Goal: Information Seeking & Learning: Learn about a topic

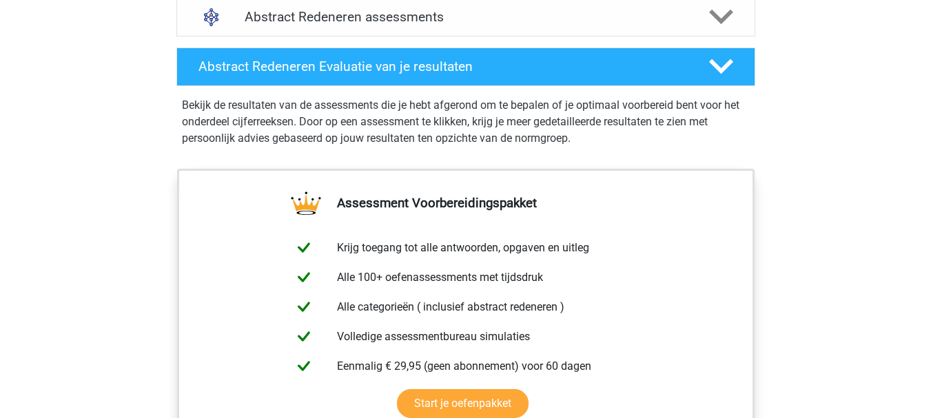
scroll to position [924, 0]
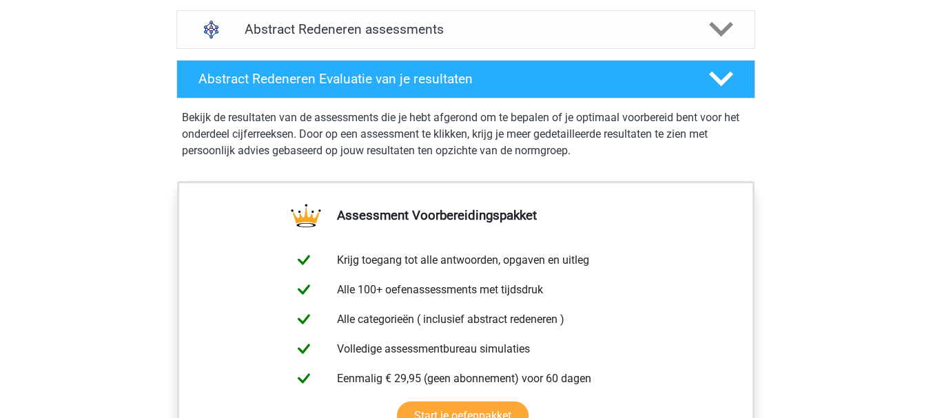
scroll to position [827, 0]
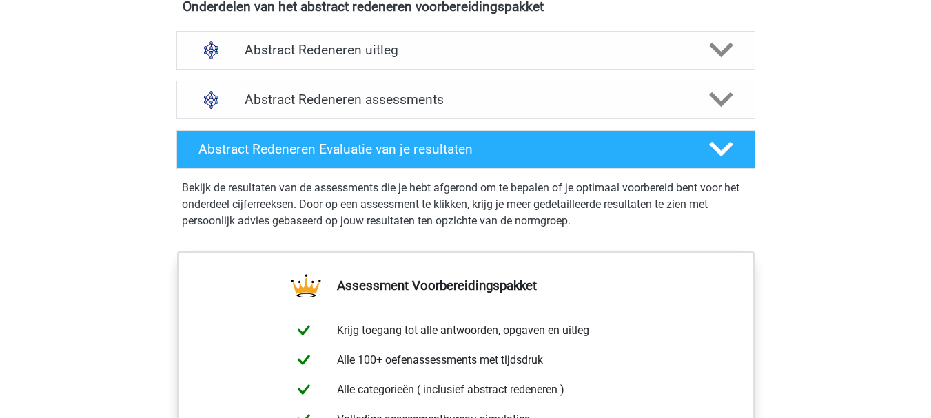
click at [532, 110] on div "Abstract Redeneren assessments" at bounding box center [465, 100] width 579 height 39
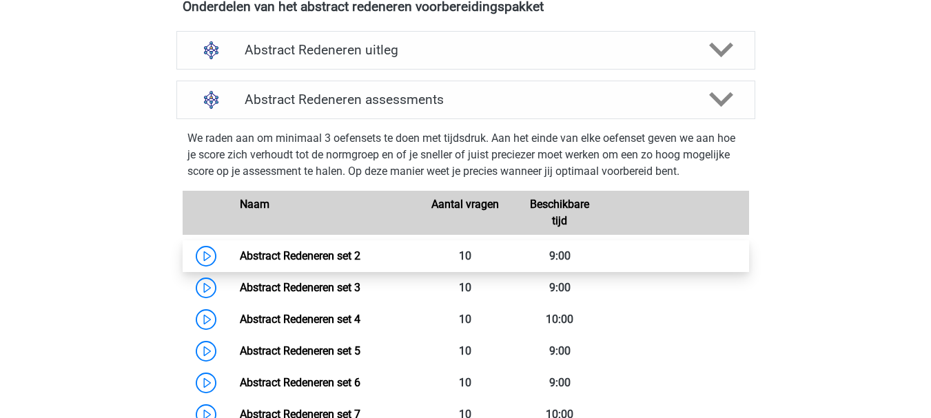
click at [330, 252] on link "Abstract Redeneren set 2" at bounding box center [300, 255] width 121 height 13
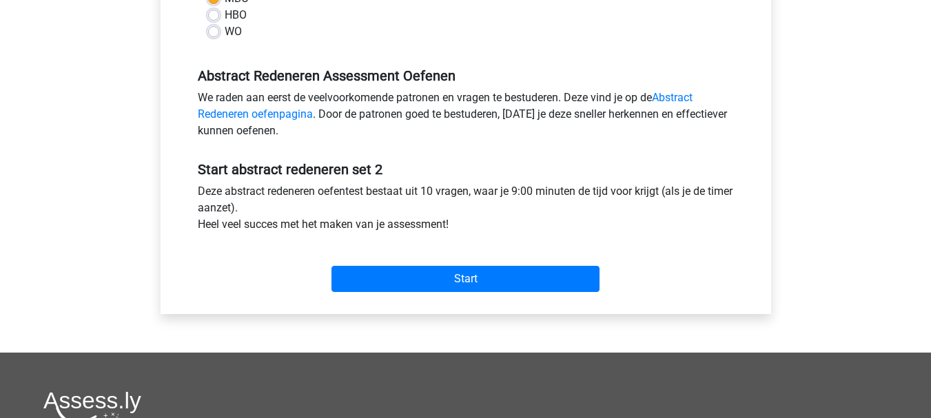
scroll to position [413, 0]
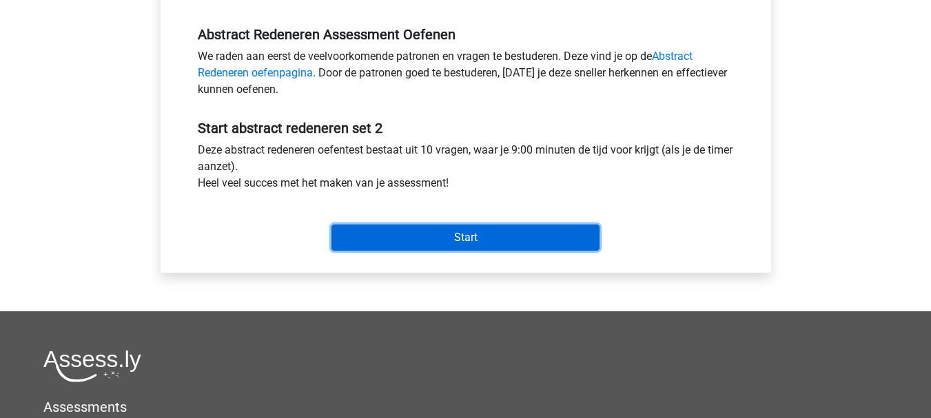
click at [536, 234] on input "Start" at bounding box center [465, 238] width 268 height 26
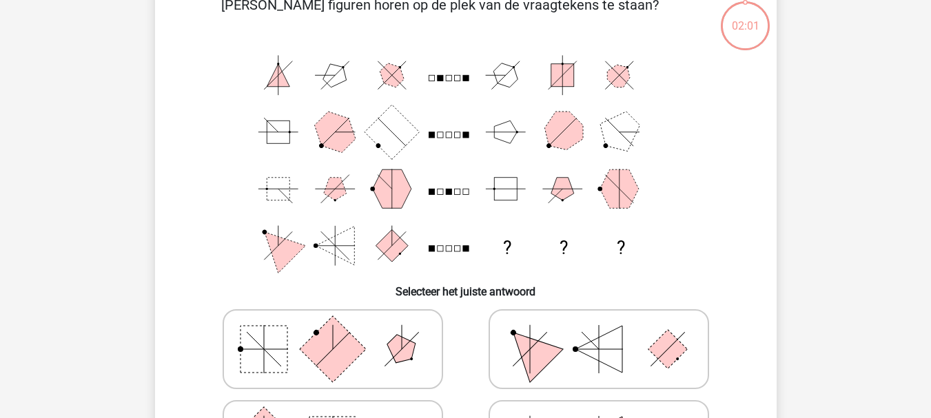
scroll to position [76, 0]
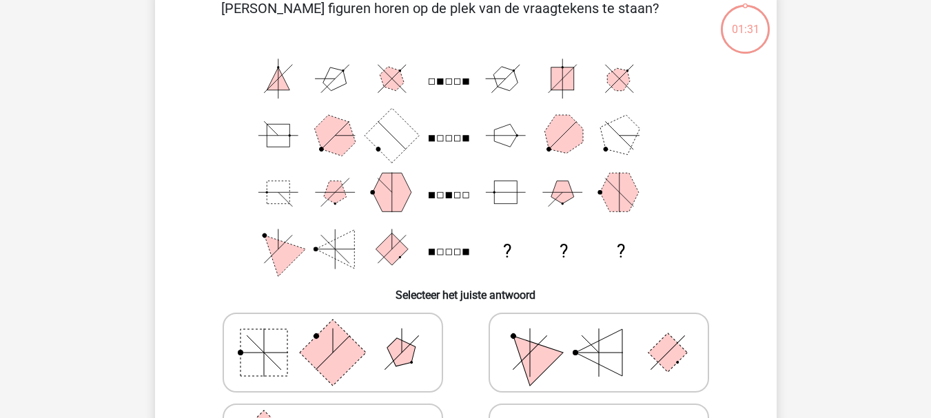
drag, startPoint x: 923, startPoint y: 88, endPoint x: 925, endPoint y: 106, distance: 18.0
drag, startPoint x: 921, startPoint y: 121, endPoint x: 923, endPoint y: 130, distance: 8.5
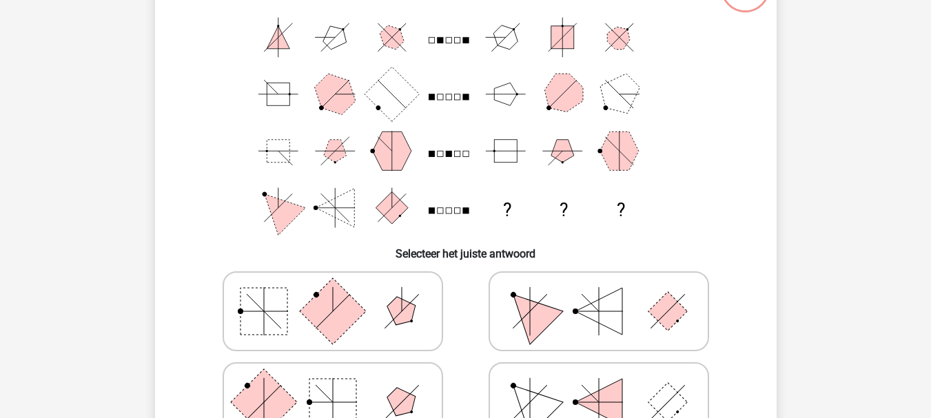
scroll to position [139, 0]
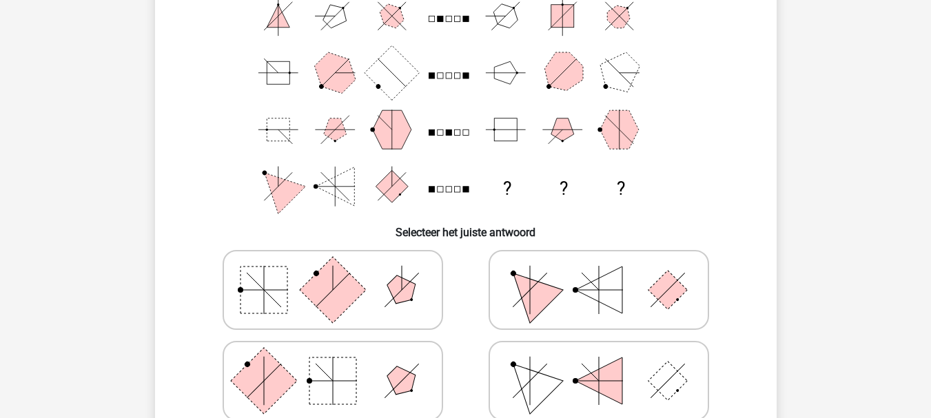
drag, startPoint x: 930, startPoint y: 135, endPoint x: 926, endPoint y: 104, distance: 31.3
click at [926, 104] on div "Kies premium Bloem joseohselvu@gmail.com ?" at bounding box center [465, 370] width 931 height 1019
drag, startPoint x: 926, startPoint y: 104, endPoint x: 919, endPoint y: 71, distance: 33.8
click at [919, 71] on div "Kies premium Bloem joseohselvu@gmail.com ?" at bounding box center [465, 370] width 931 height 1019
click at [586, 293] on polygon at bounding box center [598, 290] width 47 height 47
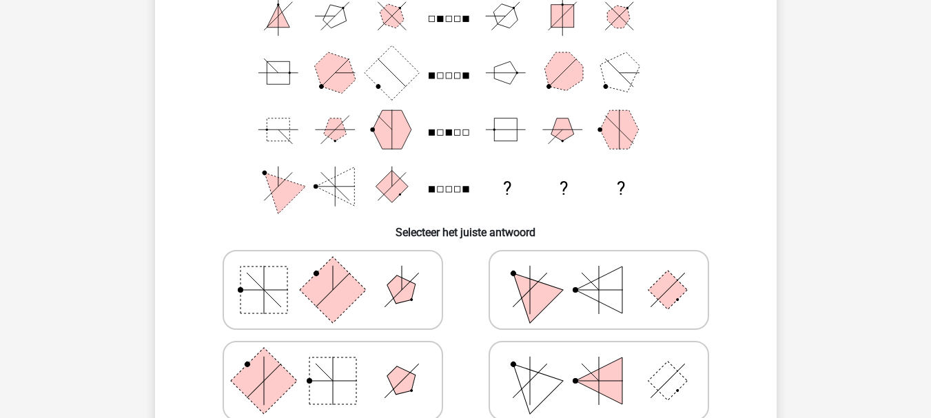
click at [599, 273] on input "radio" at bounding box center [603, 268] width 9 height 9
radio input "true"
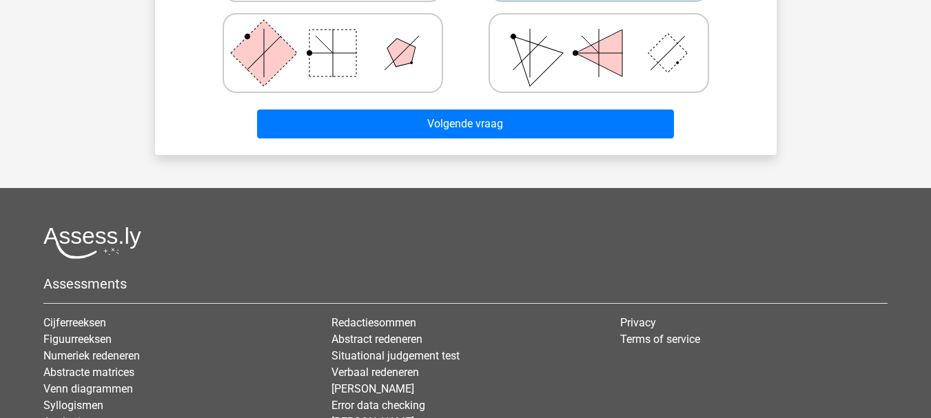
scroll to position [451, 0]
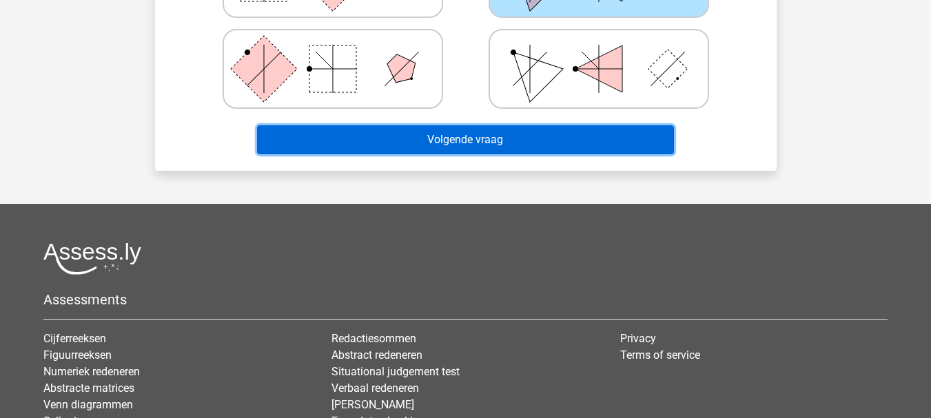
click at [621, 142] on button "Volgende vraag" at bounding box center [465, 139] width 417 height 29
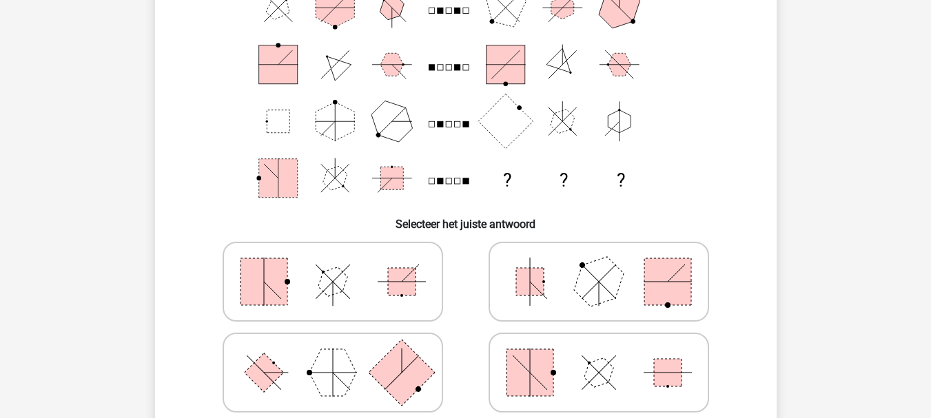
scroll to position [149, 0]
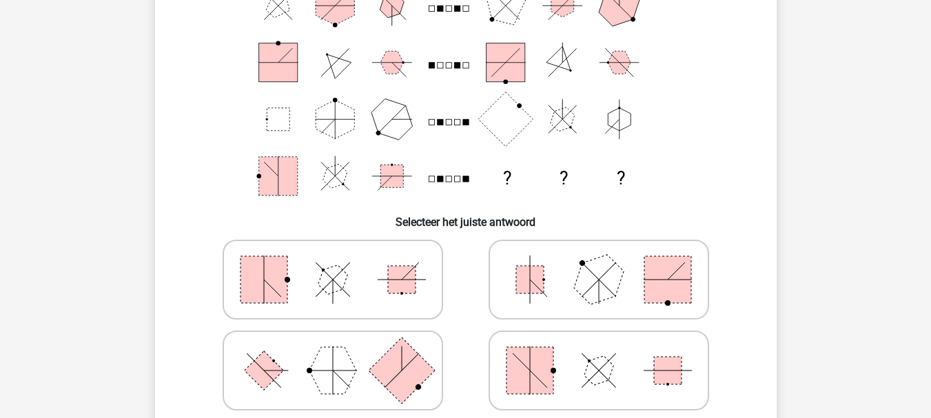
click at [561, 301] on icon at bounding box center [598, 279] width 207 height 69
click at [599, 262] on input "radio" at bounding box center [603, 258] width 9 height 9
radio input "true"
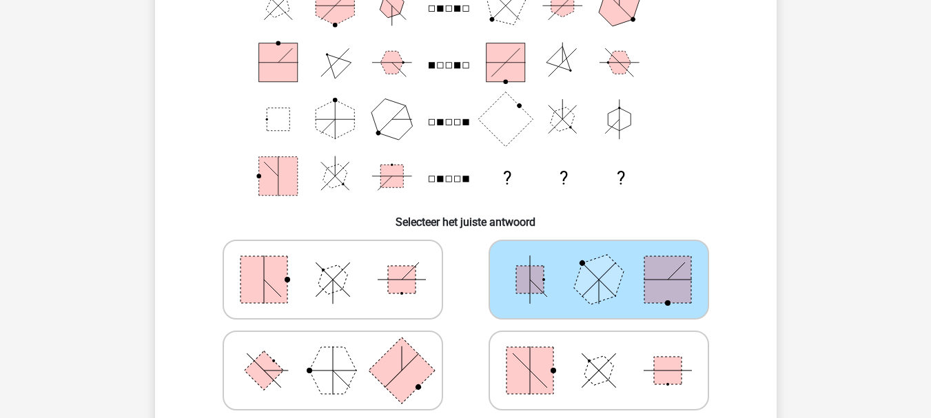
scroll to position [515, 0]
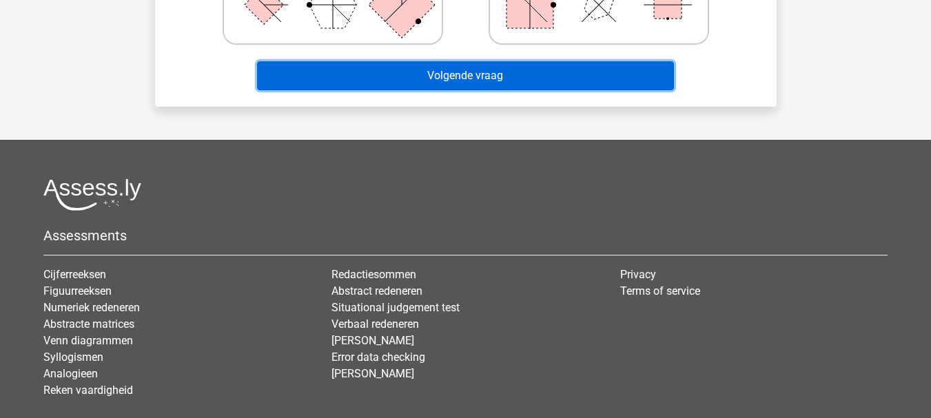
click at [570, 62] on button "Volgende vraag" at bounding box center [465, 75] width 417 height 29
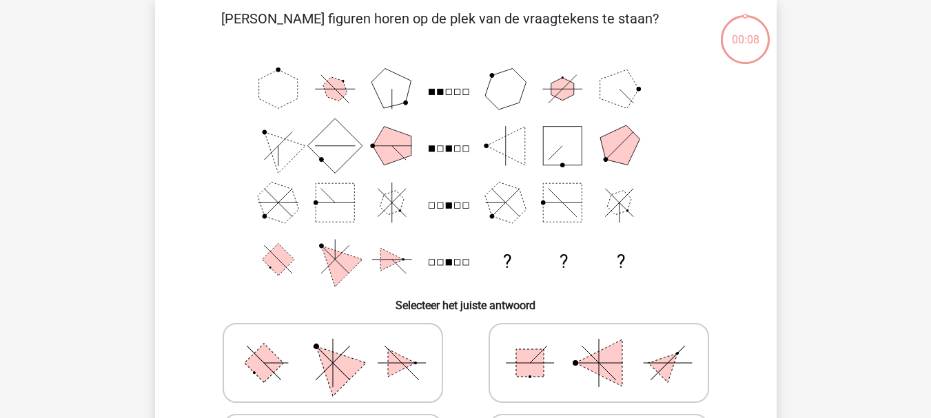
scroll to position [63, 0]
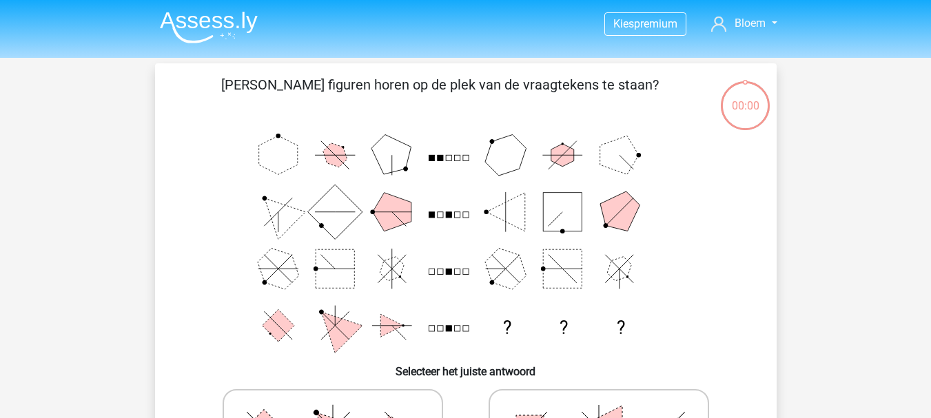
scroll to position [63, 0]
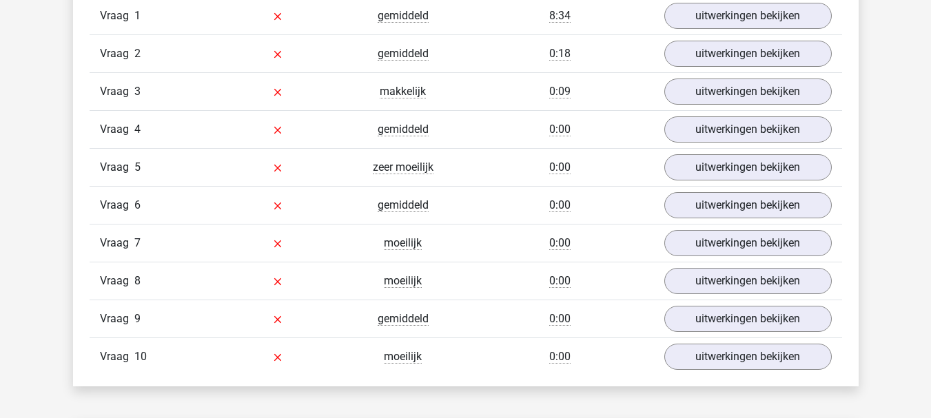
scroll to position [1154, 0]
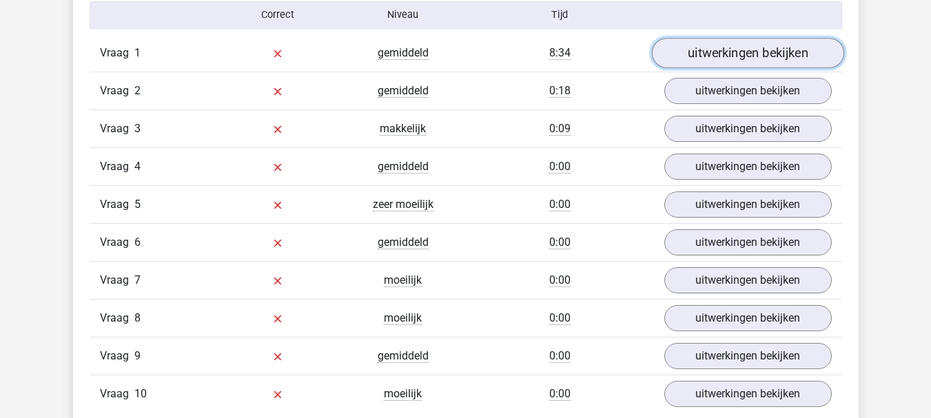
click at [777, 47] on link "uitwerkingen bekijken" at bounding box center [747, 53] width 192 height 30
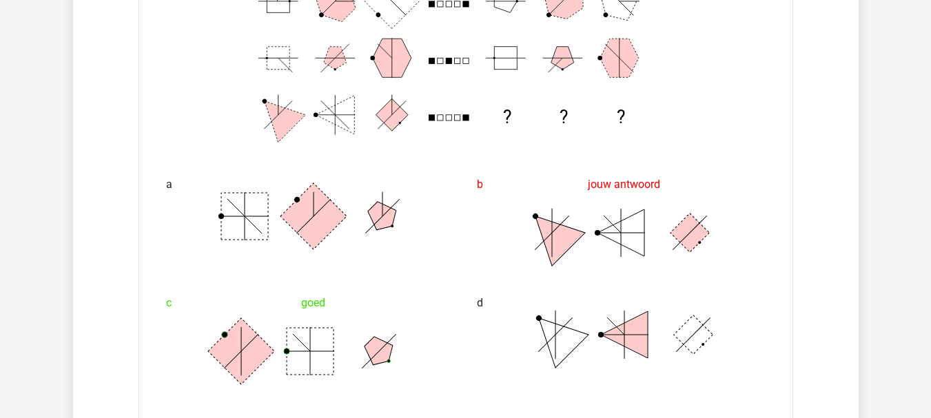
scroll to position [1333, 0]
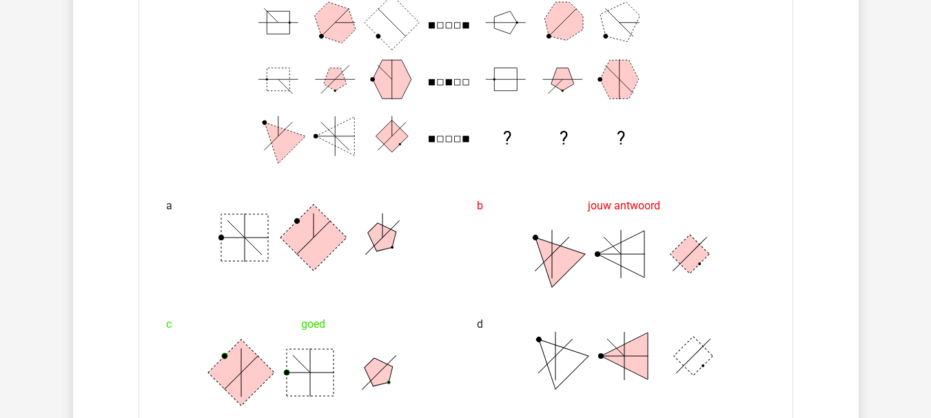
click at [264, 371] on rect at bounding box center [241, 373] width 66 height 66
click at [313, 360] on rect at bounding box center [310, 372] width 47 height 47
click at [360, 365] on icon at bounding box center [310, 372] width 207 height 69
click at [256, 225] on rect at bounding box center [244, 237] width 47 height 47
click at [322, 222] on rect at bounding box center [313, 238] width 66 height 66
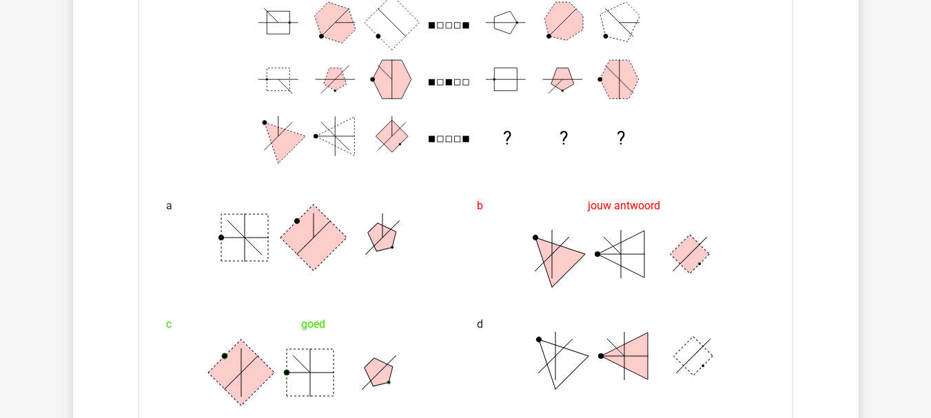
click at [358, 220] on icon at bounding box center [313, 237] width 207 height 69
click at [562, 253] on polygon at bounding box center [552, 254] width 66 height 66
click at [607, 251] on polygon at bounding box center [620, 254] width 47 height 47
click at [655, 248] on icon at bounding box center [620, 254] width 207 height 69
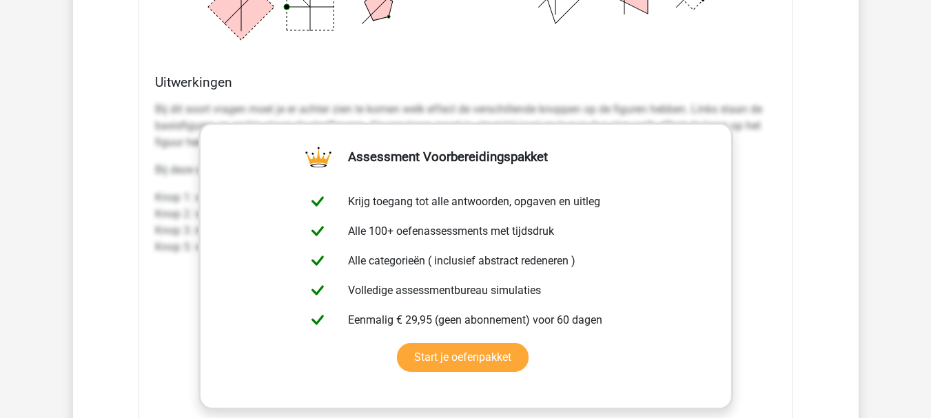
scroll to position [2065, 0]
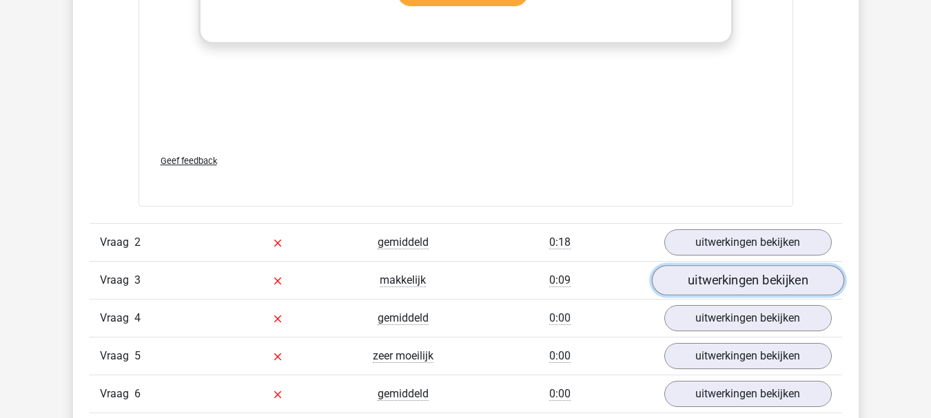
click at [741, 276] on link "uitwerkingen bekijken" at bounding box center [747, 280] width 192 height 30
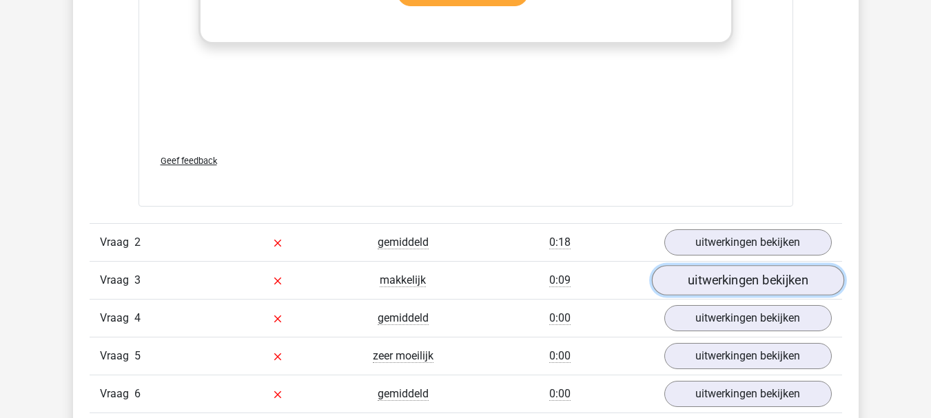
click at [741, 276] on link "uitwerkingen bekijken" at bounding box center [747, 280] width 192 height 30
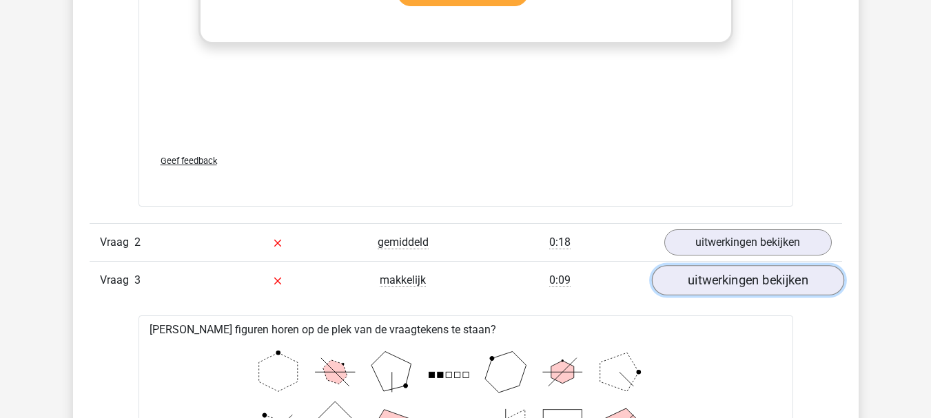
click at [741, 276] on link "uitwerkingen bekijken" at bounding box center [747, 280] width 192 height 30
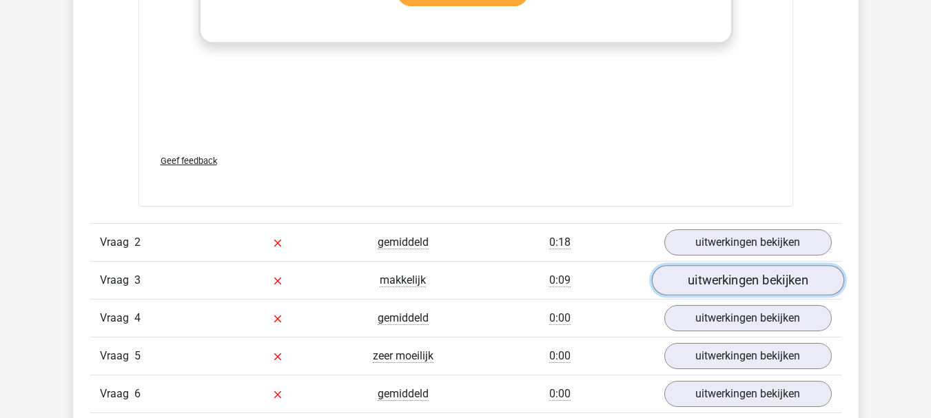
click at [800, 278] on link "uitwerkingen bekijken" at bounding box center [747, 280] width 192 height 30
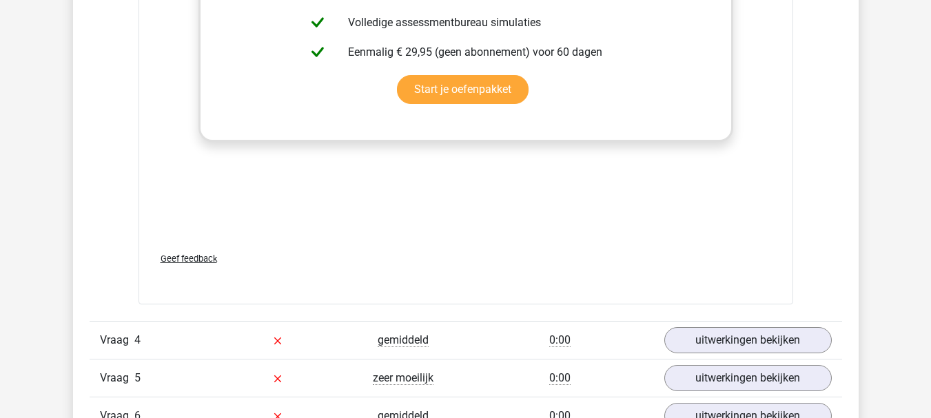
scroll to position [3144, 0]
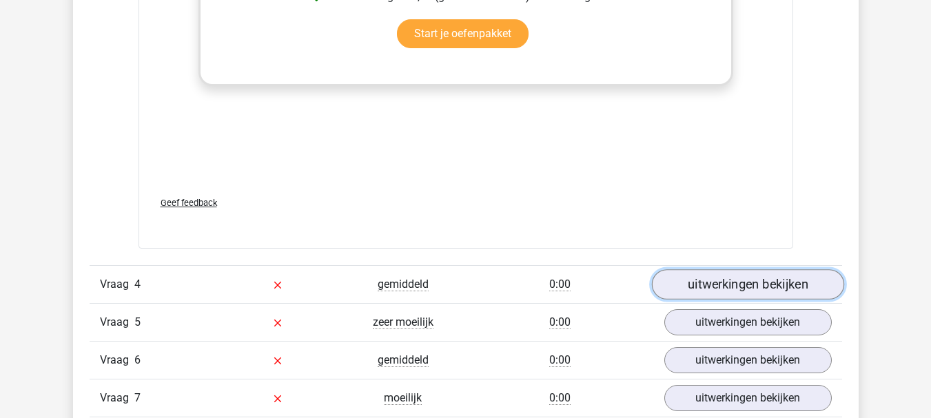
click at [762, 280] on link "uitwerkingen bekijken" at bounding box center [747, 284] width 192 height 30
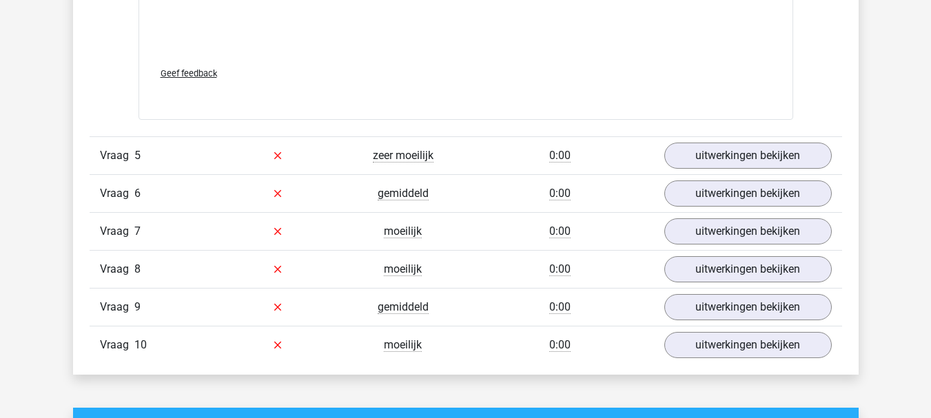
scroll to position [4426, 0]
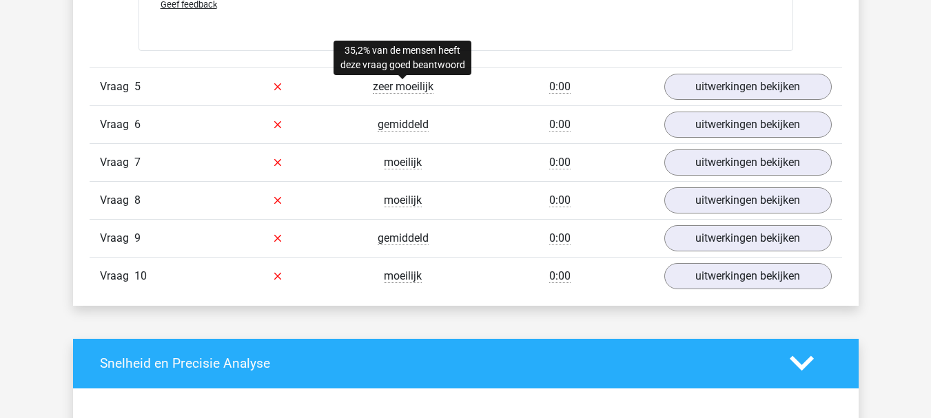
click at [411, 92] on span "zeer moeilijk" at bounding box center [403, 87] width 61 height 14
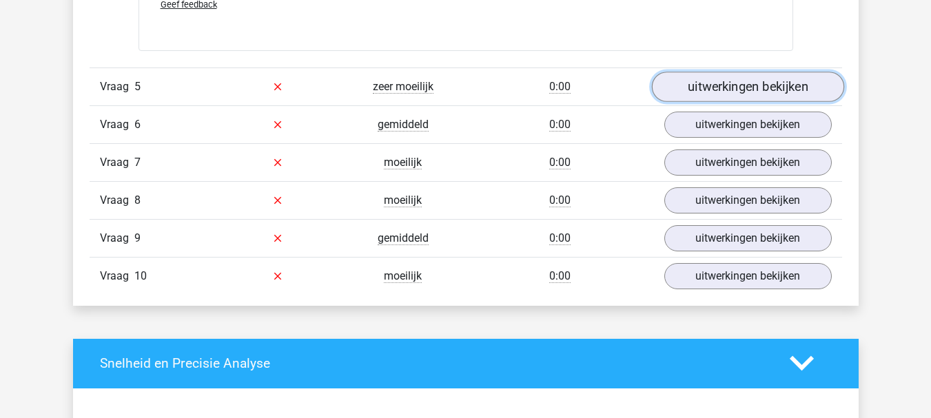
click at [695, 91] on link "uitwerkingen bekijken" at bounding box center [747, 87] width 192 height 30
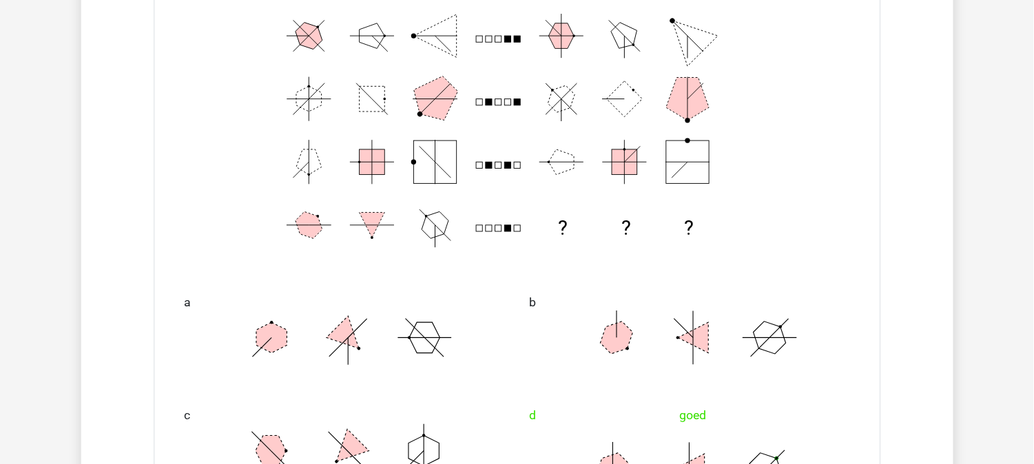
scroll to position [4572, 0]
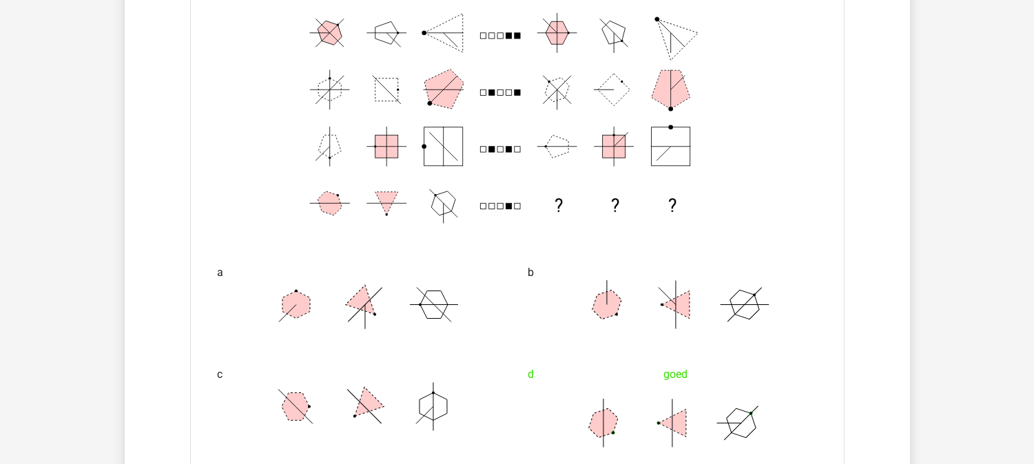
drag, startPoint x: 940, startPoint y: 10, endPoint x: 658, endPoint y: 269, distance: 383.3
click at [658, 269] on div at bounding box center [672, 265] width 289 height 11
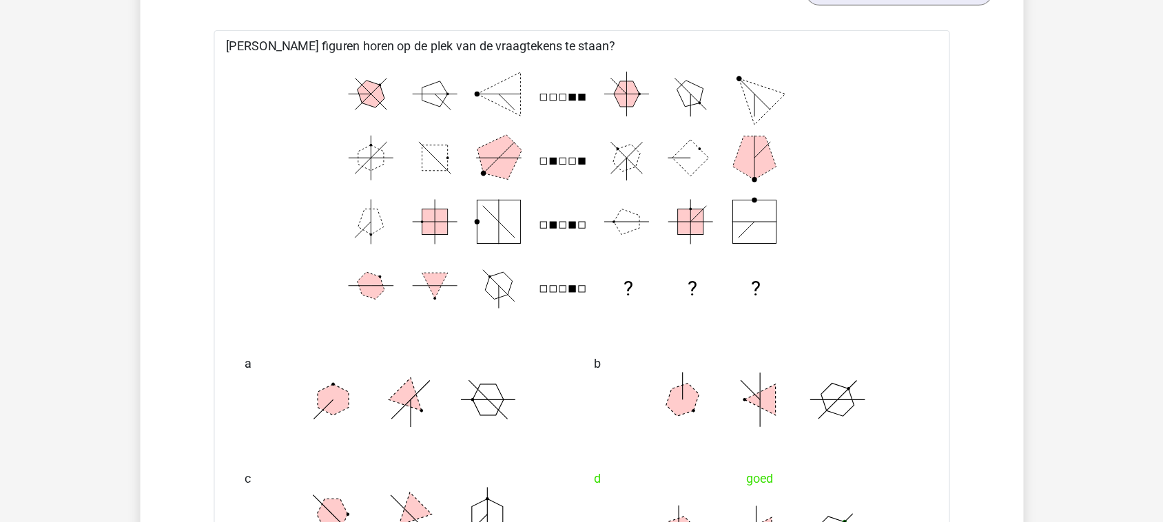
scroll to position [4521, 0]
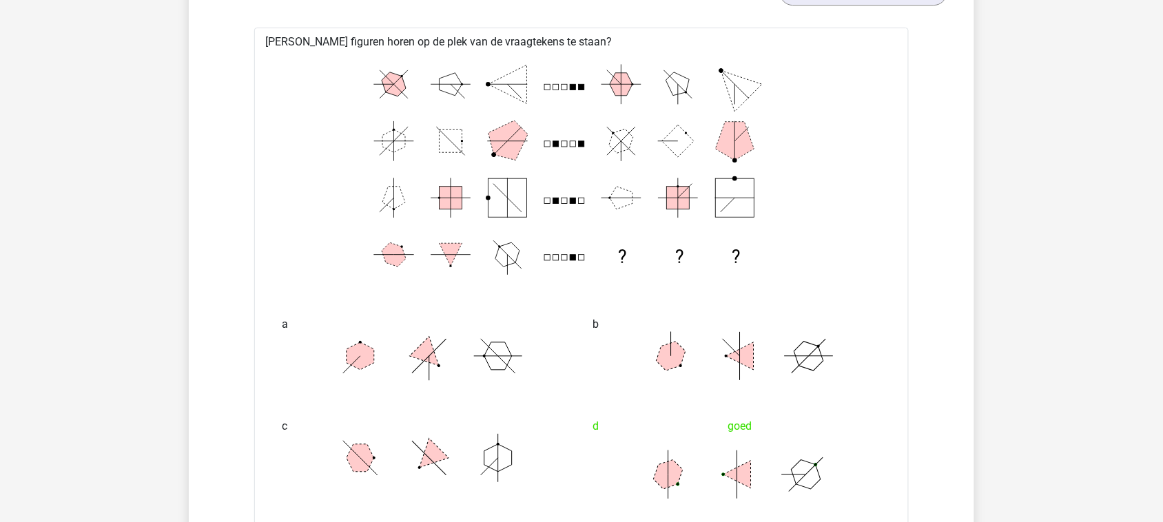
drag, startPoint x: 987, startPoint y: 12, endPoint x: 736, endPoint y: 311, distance: 390.7
click at [736, 311] on div "b" at bounding box center [736, 351] width 311 height 102
click at [493, 417] on icon at bounding box center [429, 458] width 207 height 69
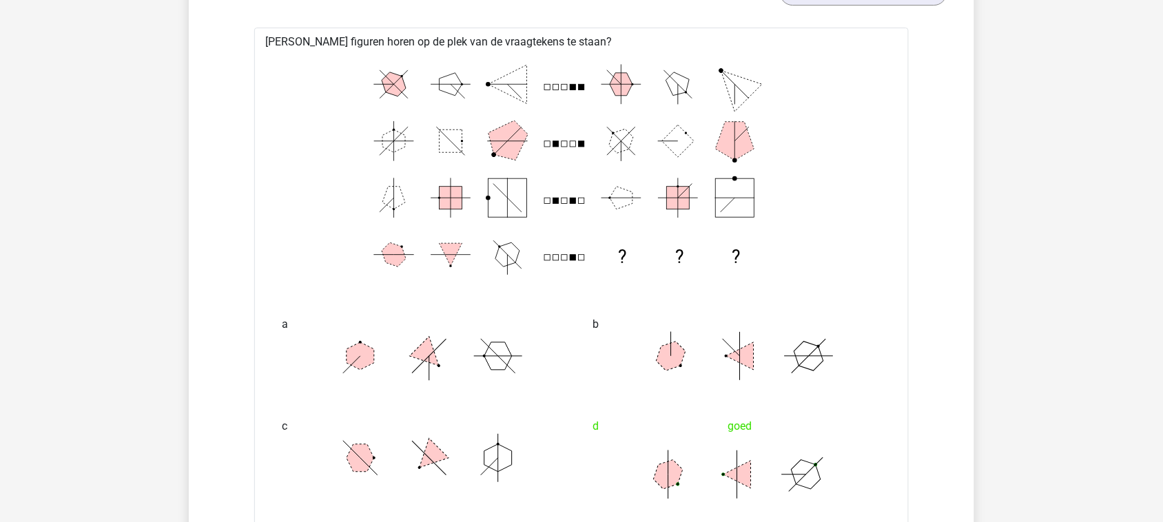
click at [479, 401] on div "a" at bounding box center [426, 351] width 311 height 102
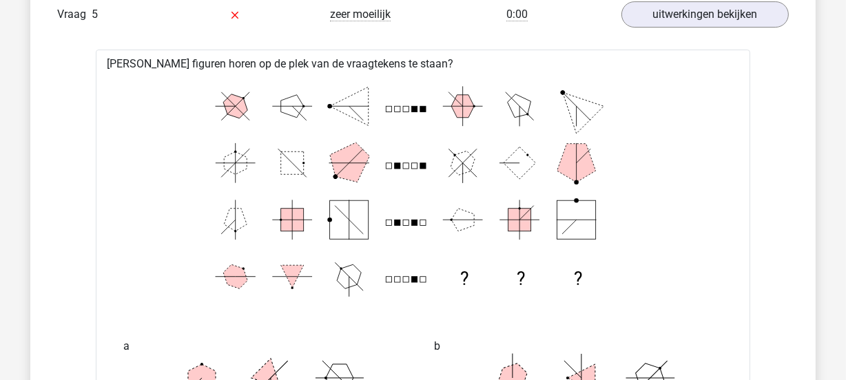
scroll to position [4485, 0]
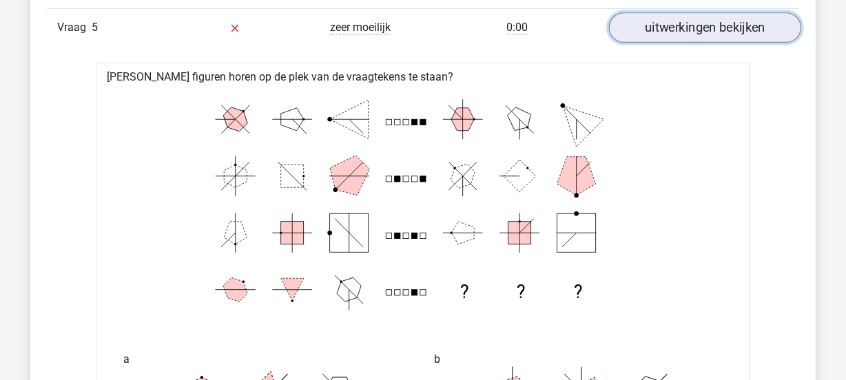
click at [713, 21] on link "uitwerkingen bekijken" at bounding box center [705, 27] width 192 height 30
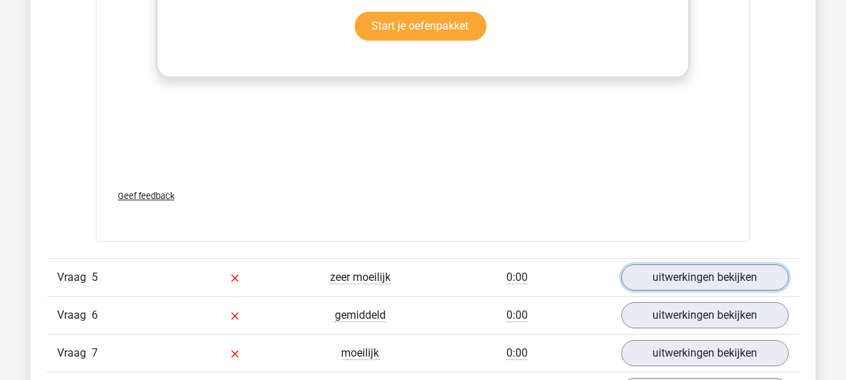
scroll to position [4209, 0]
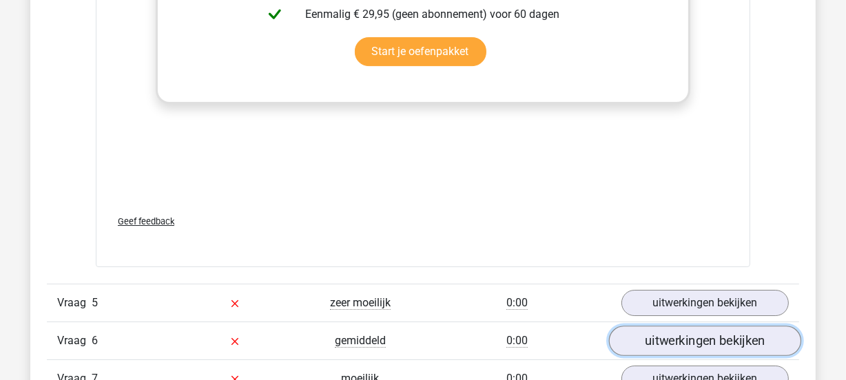
click at [678, 333] on link "uitwerkingen bekijken" at bounding box center [705, 341] width 192 height 30
click at [677, 335] on link "uitwerkingen bekijken" at bounding box center [705, 341] width 192 height 30
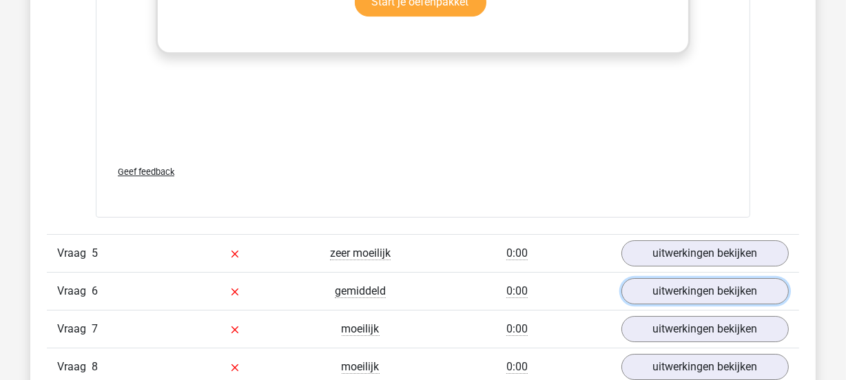
scroll to position [4272, 0]
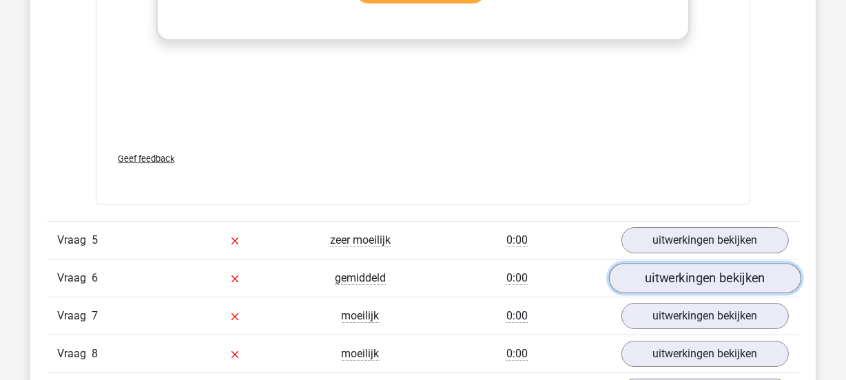
click at [701, 266] on link "uitwerkingen bekijken" at bounding box center [705, 278] width 192 height 30
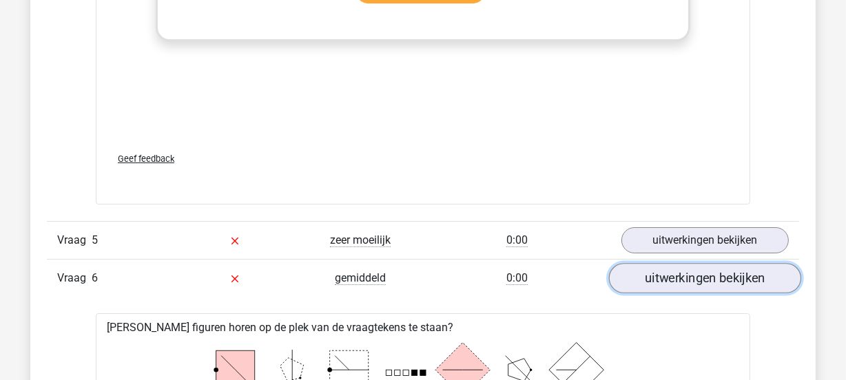
click at [701, 266] on link "uitwerkingen bekijken" at bounding box center [705, 278] width 192 height 30
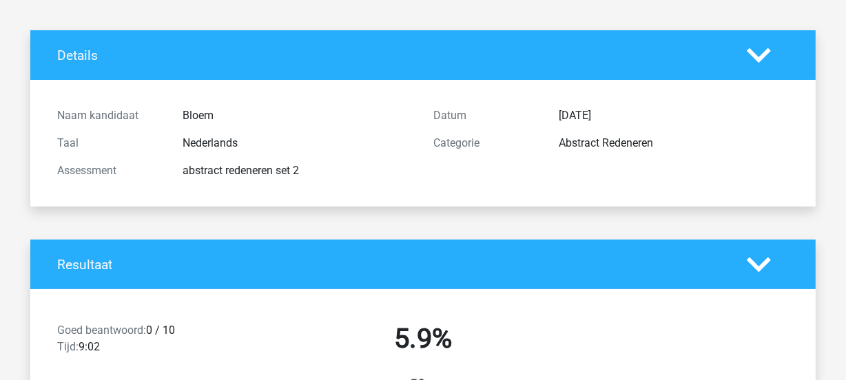
scroll to position [0, 0]
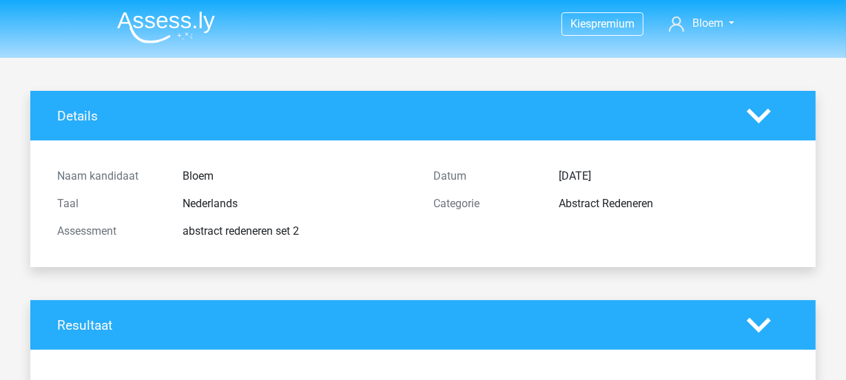
click at [758, 110] on icon at bounding box center [759, 116] width 24 height 24
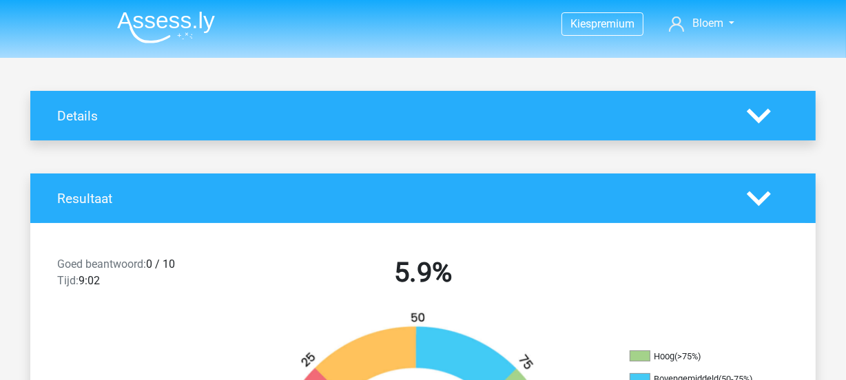
click at [186, 25] on img at bounding box center [166, 27] width 98 height 32
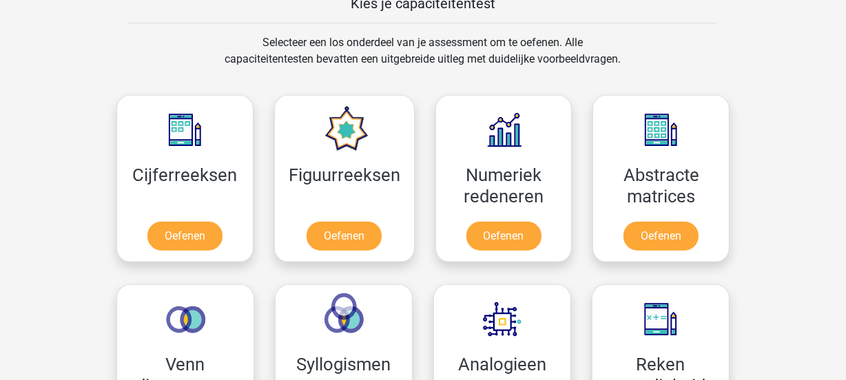
scroll to position [601, 0]
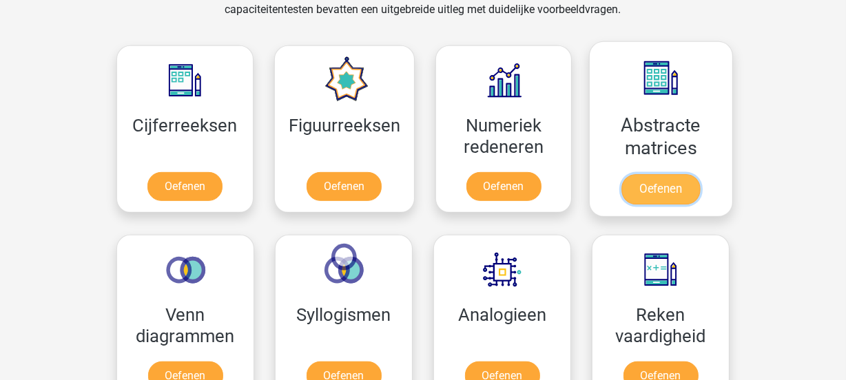
click at [659, 194] on link "Oefenen" at bounding box center [660, 189] width 79 height 30
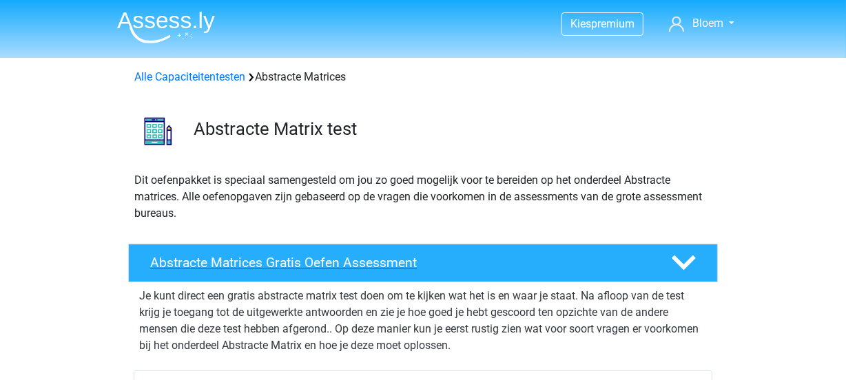
click at [676, 260] on polygon at bounding box center [684, 263] width 24 height 15
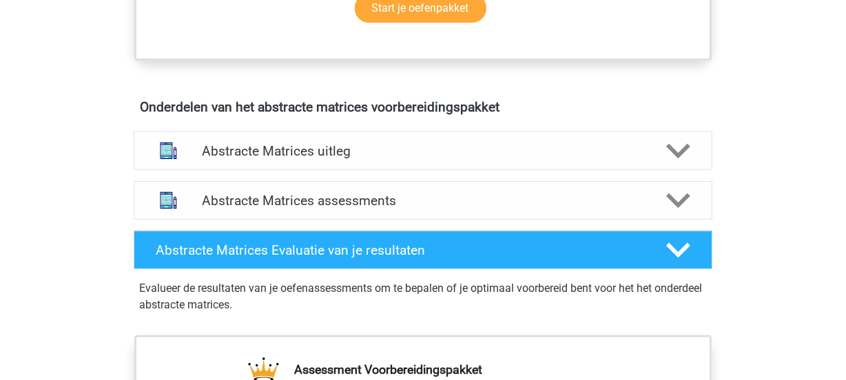
scroll to position [526, 0]
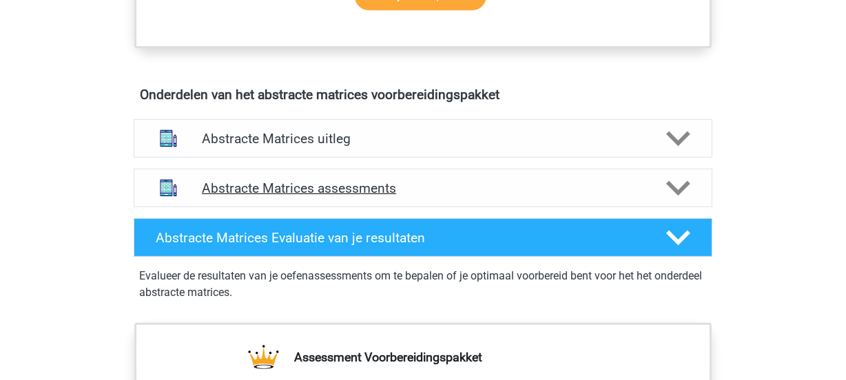
click at [465, 184] on h4 "Abstracte Matrices assessments" at bounding box center [423, 188] width 442 height 16
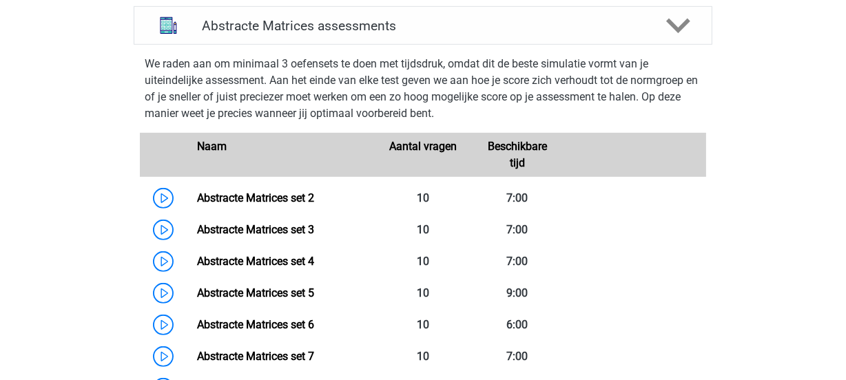
scroll to position [714, 0]
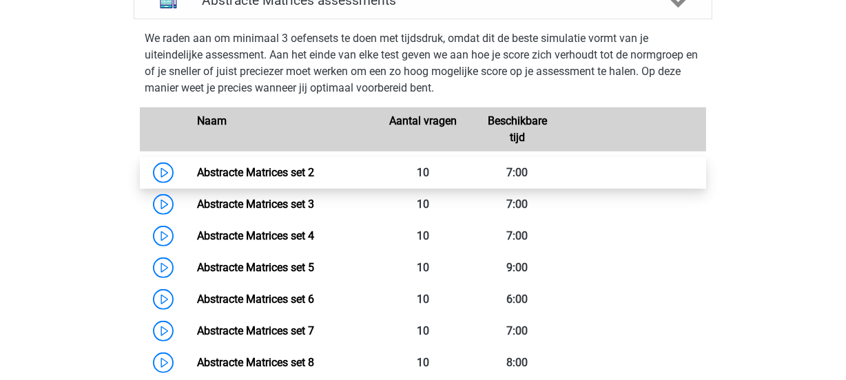
click at [256, 175] on link "Abstracte Matrices set 2" at bounding box center [255, 172] width 117 height 13
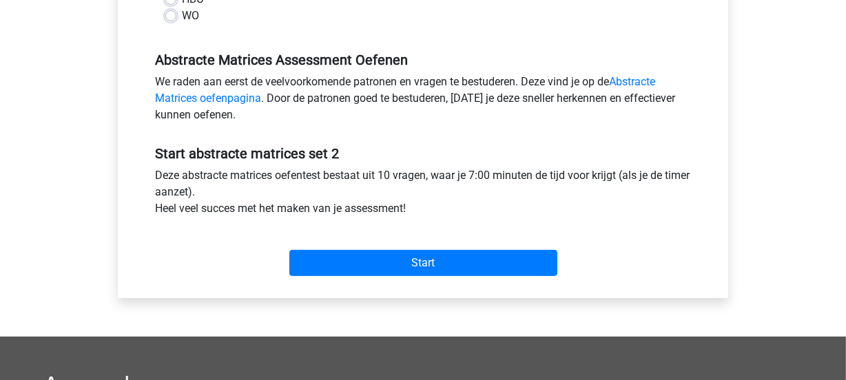
scroll to position [426, 0]
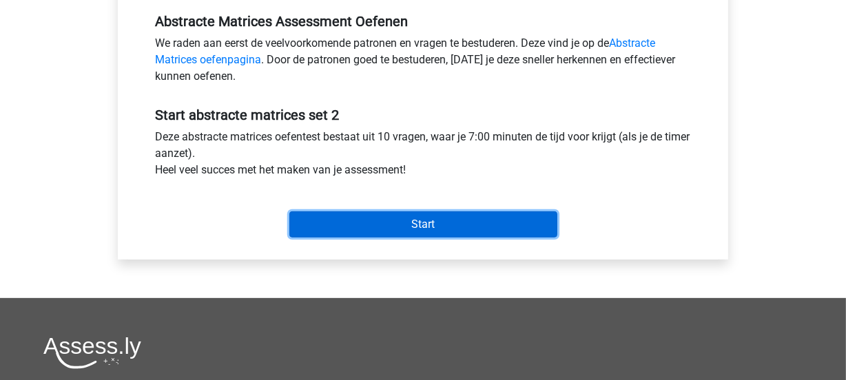
click at [444, 216] on input "Start" at bounding box center [423, 224] width 268 height 26
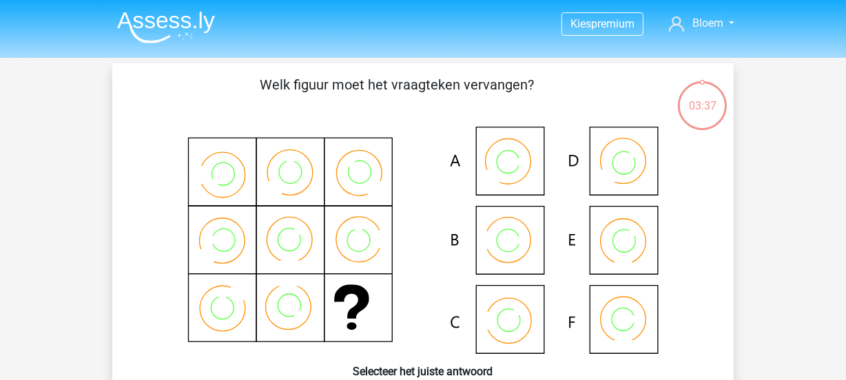
drag, startPoint x: 245, startPoint y: 298, endPoint x: 237, endPoint y: 287, distance: 14.3
click at [237, 287] on icon at bounding box center [422, 240] width 555 height 227
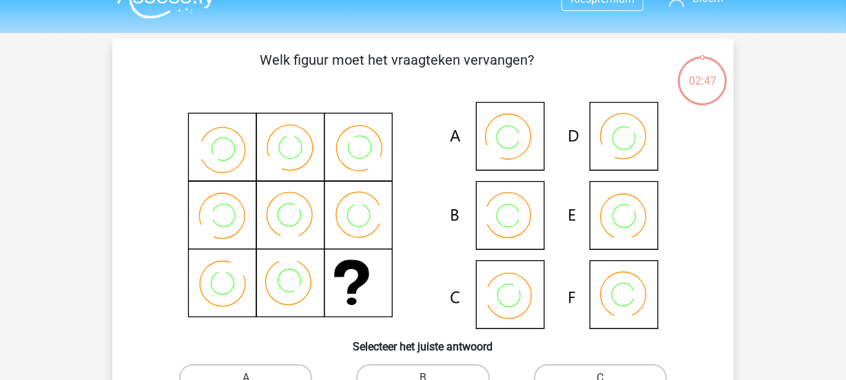
scroll to position [112, 0]
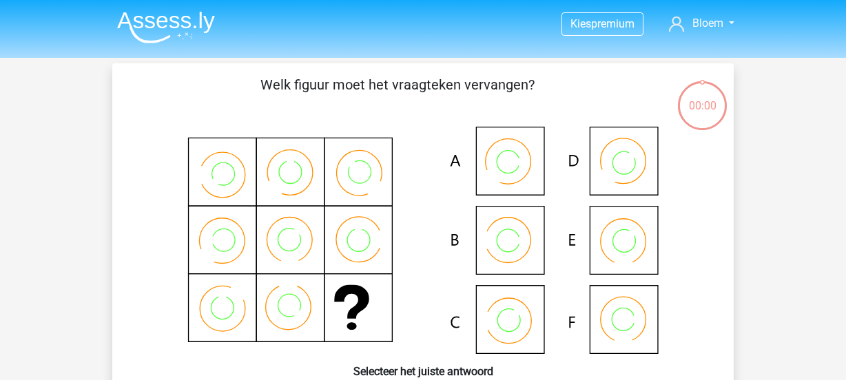
scroll to position [112, 0]
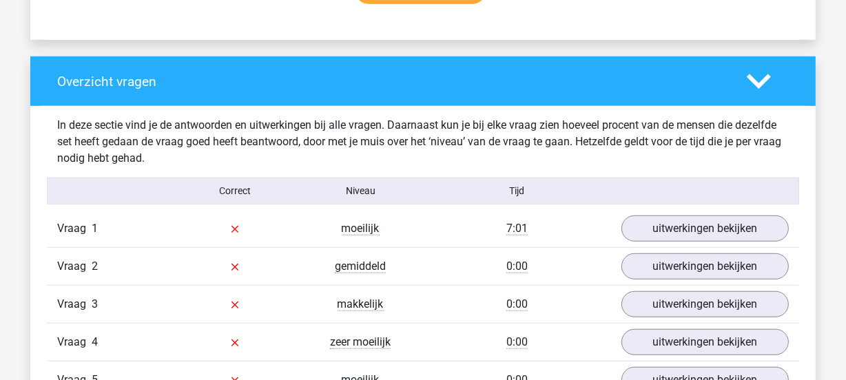
scroll to position [1027, 0]
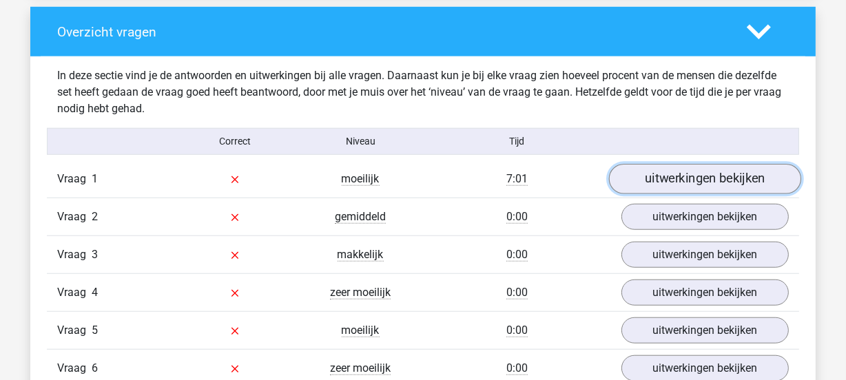
click at [671, 173] on link "uitwerkingen bekijken" at bounding box center [705, 179] width 192 height 30
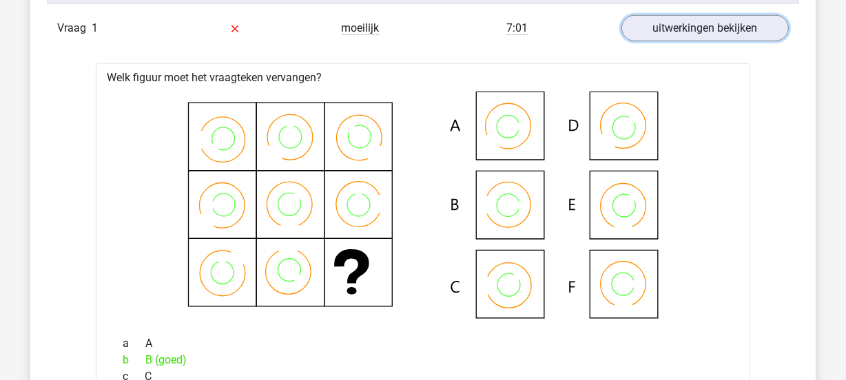
scroll to position [1204, 0]
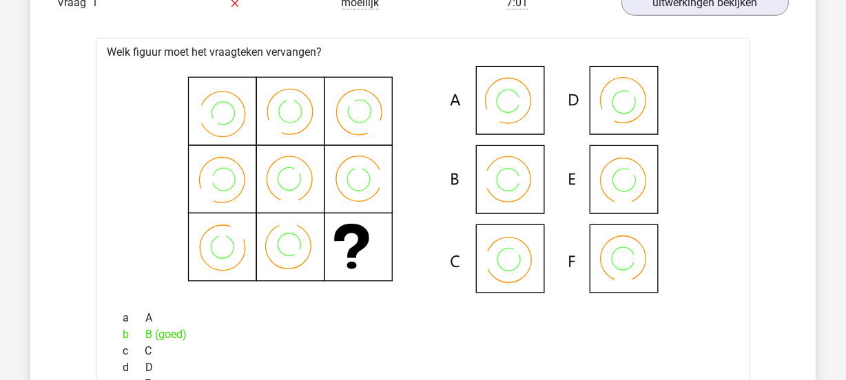
click at [236, 130] on icon at bounding box center [423, 179] width 610 height 227
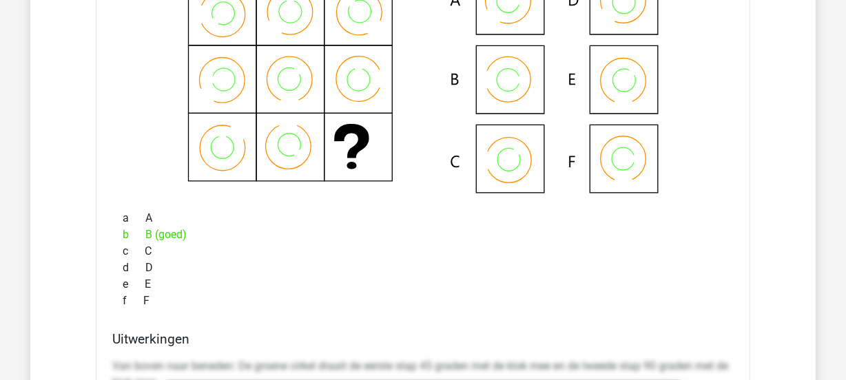
scroll to position [1441, 0]
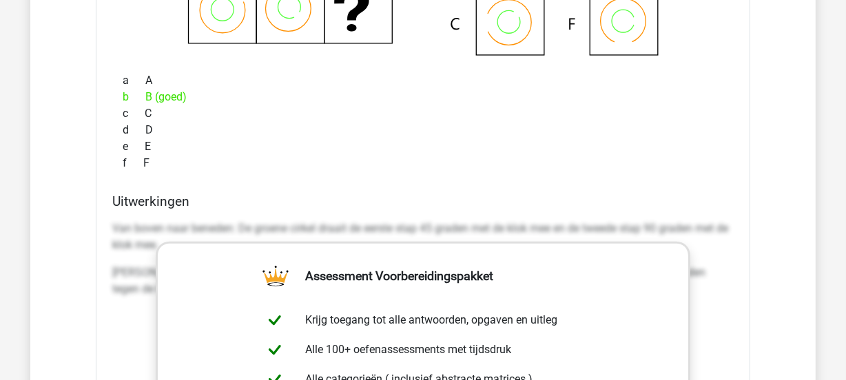
click at [131, 247] on p "Van boven naar beneden: De groene cirkel draait de eerste stap 45 graden met de…" at bounding box center [422, 236] width 621 height 33
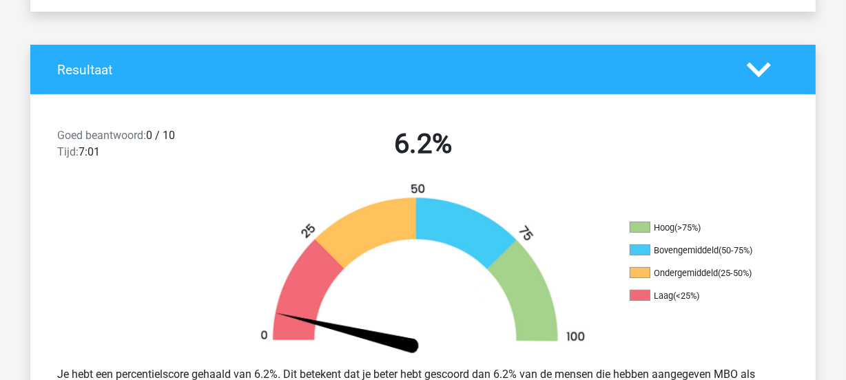
scroll to position [0, 0]
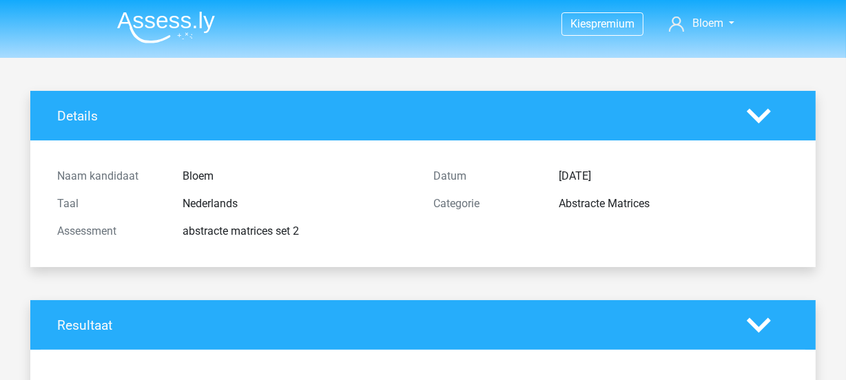
click at [184, 7] on li at bounding box center [160, 25] width 109 height 38
click at [186, 16] on img at bounding box center [166, 27] width 98 height 32
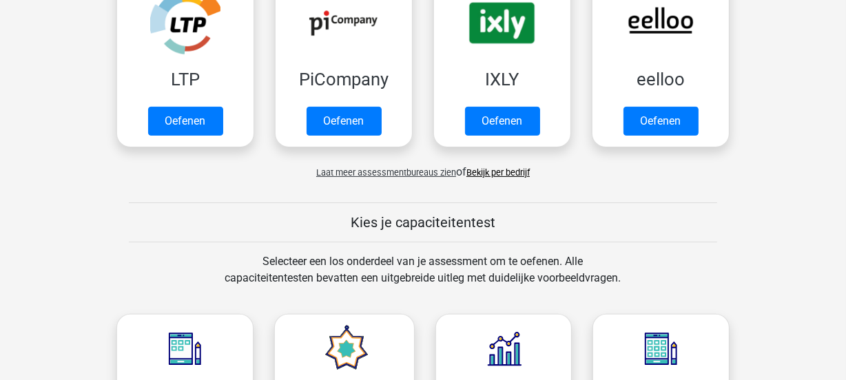
scroll to position [665, 0]
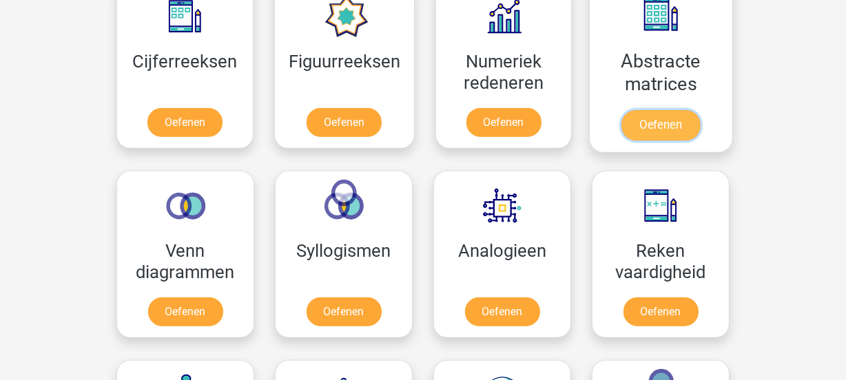
click at [660, 117] on link "Oefenen" at bounding box center [660, 125] width 79 height 30
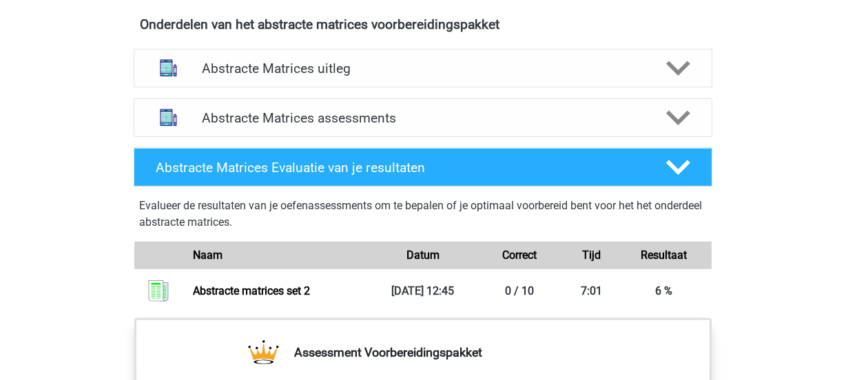
scroll to position [836, 0]
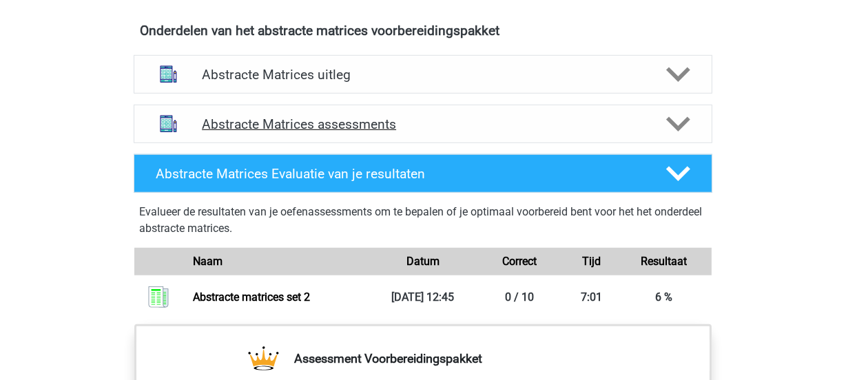
click at [668, 114] on icon at bounding box center [678, 124] width 24 height 24
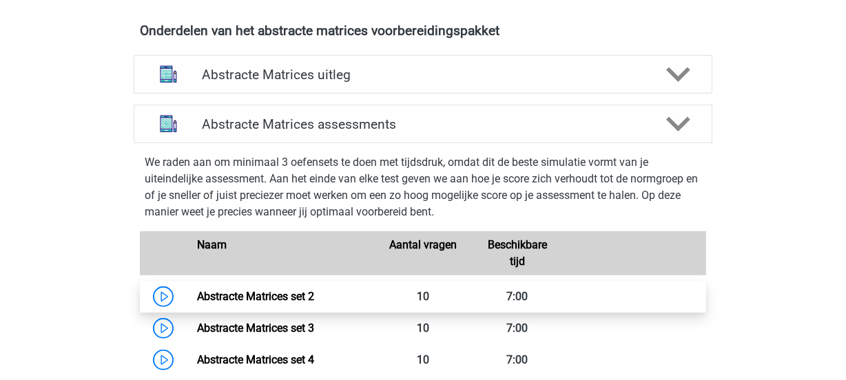
click at [234, 290] on link "Abstracte Matrices set 2" at bounding box center [255, 296] width 117 height 13
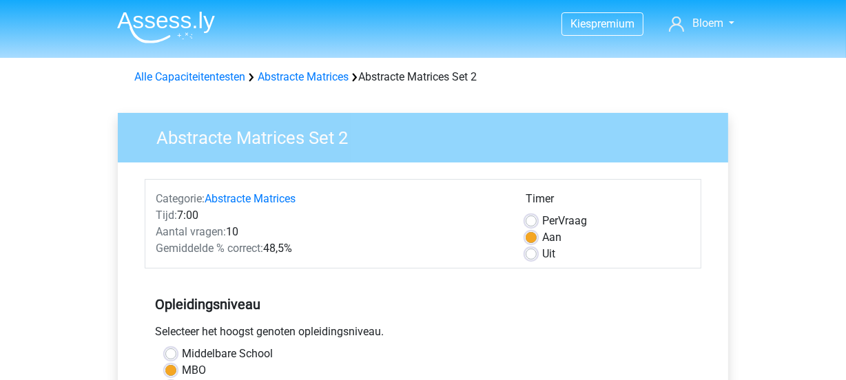
scroll to position [332, 0]
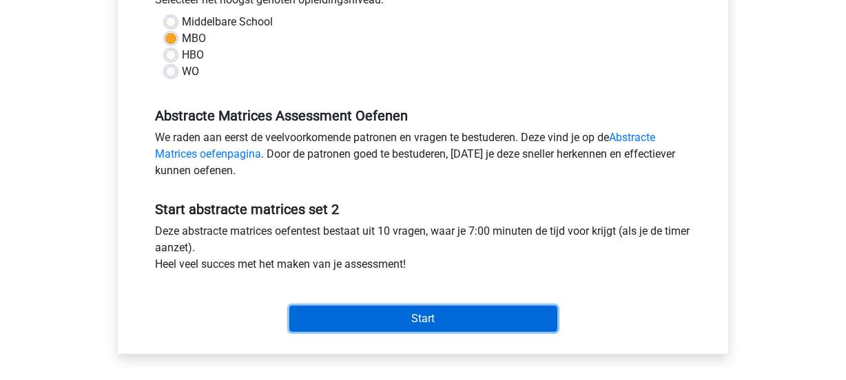
click at [490, 316] on input "Start" at bounding box center [423, 319] width 268 height 26
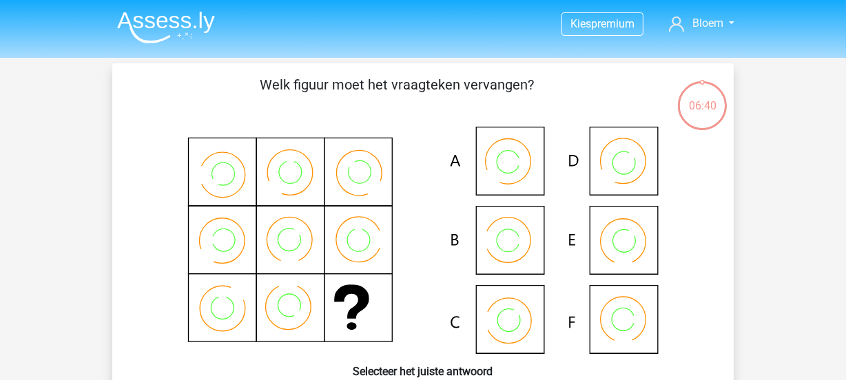
click at [504, 250] on icon at bounding box center [422, 240] width 555 height 227
click at [495, 234] on icon at bounding box center [422, 240] width 555 height 227
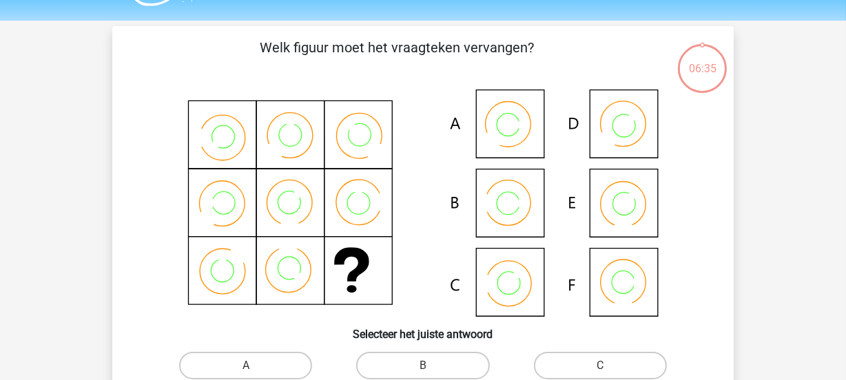
scroll to position [150, 0]
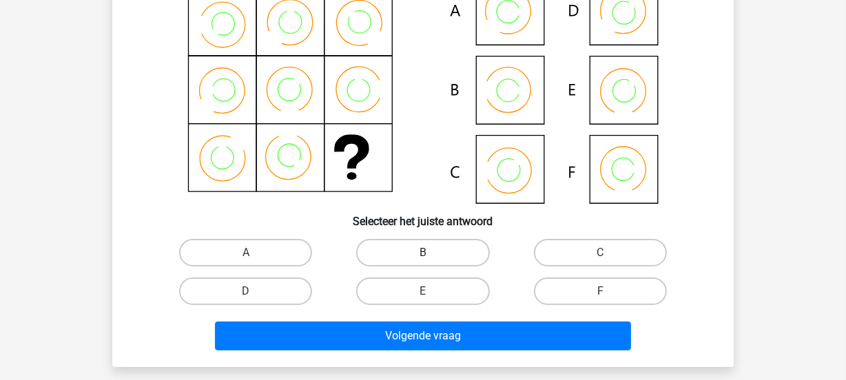
click at [416, 248] on label "B" at bounding box center [422, 253] width 133 height 28
click at [423, 253] on input "B" at bounding box center [427, 257] width 9 height 9
radio input "true"
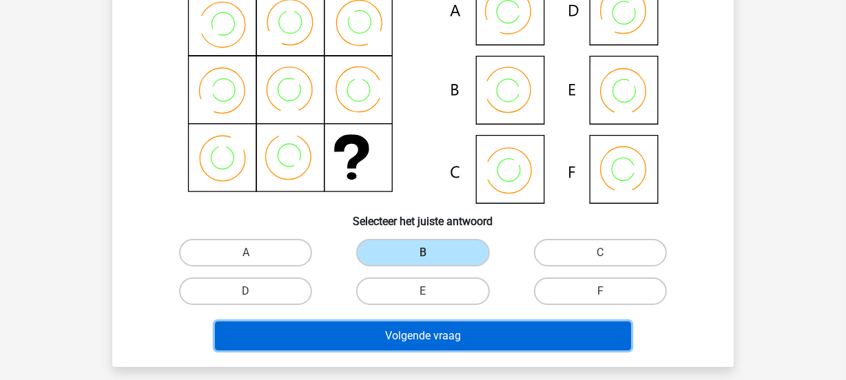
click at [422, 337] on button "Volgende vraag" at bounding box center [423, 336] width 417 height 29
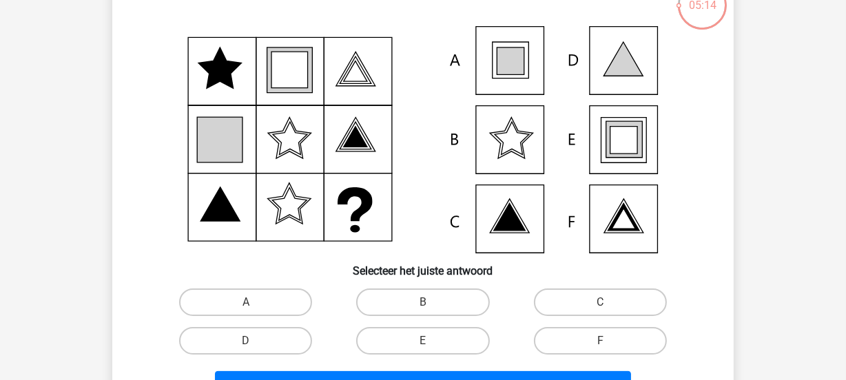
scroll to position [76, 0]
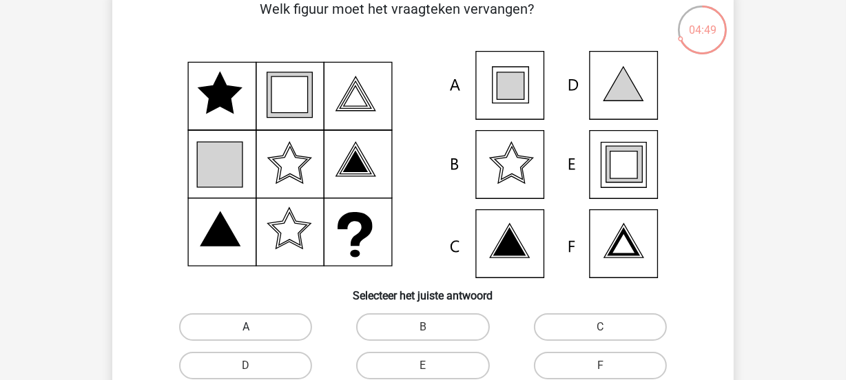
click at [245, 327] on label "A" at bounding box center [245, 327] width 133 height 28
click at [246, 327] on input "A" at bounding box center [250, 331] width 9 height 9
radio input "true"
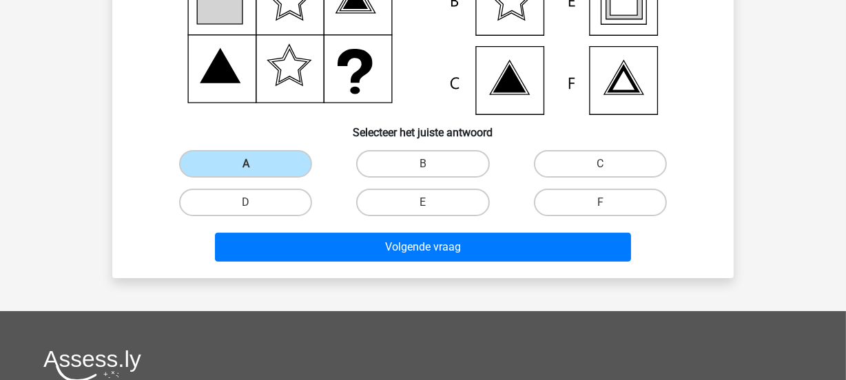
scroll to position [188, 0]
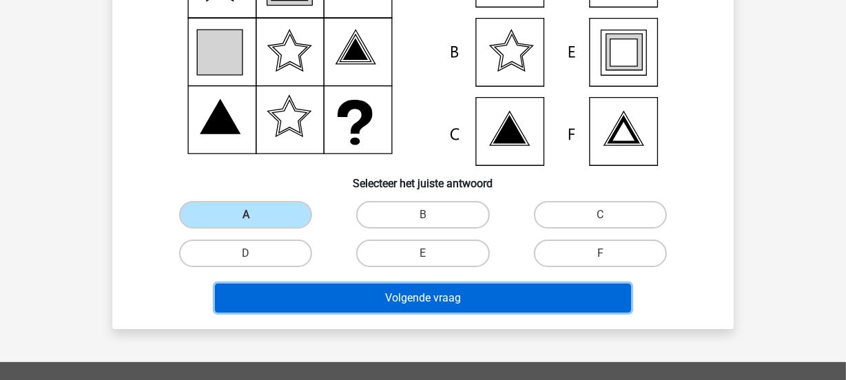
click at [475, 289] on button "Volgende vraag" at bounding box center [423, 298] width 417 height 29
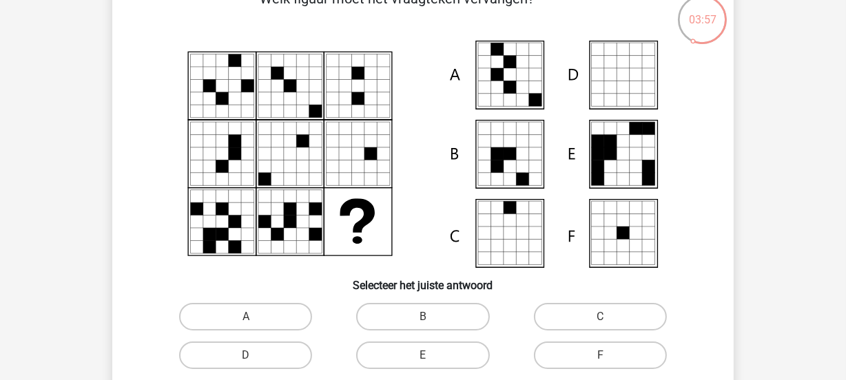
scroll to position [88, 0]
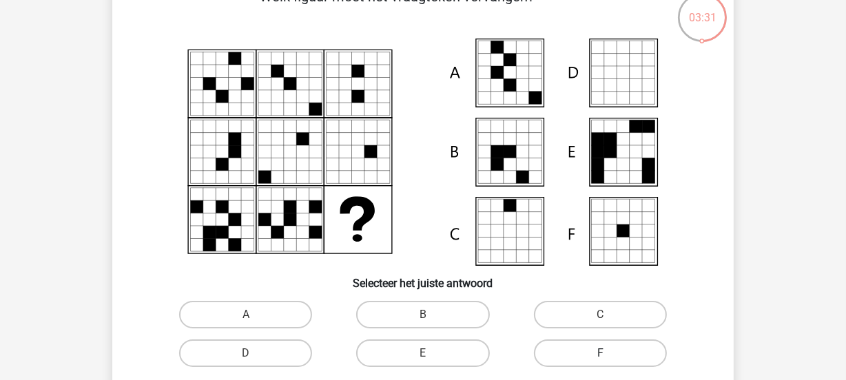
click at [606, 351] on label "F" at bounding box center [600, 354] width 133 height 28
click at [606, 353] on input "F" at bounding box center [604, 357] width 9 height 9
radio input "true"
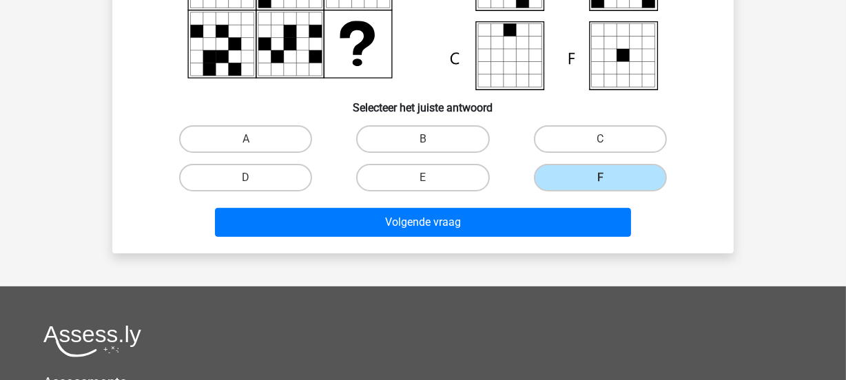
scroll to position [302, 0]
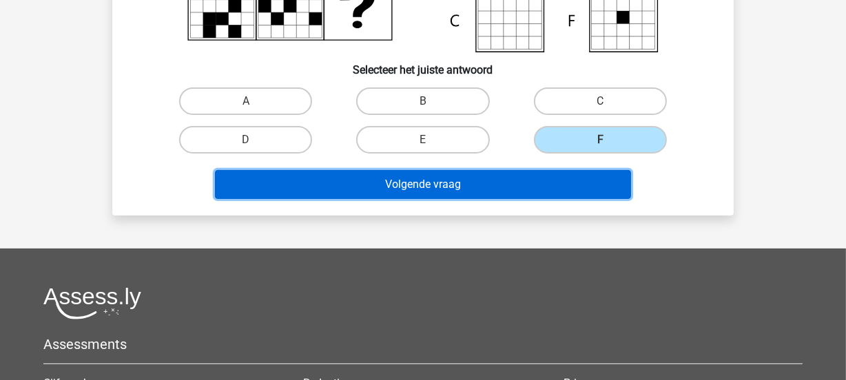
click at [517, 176] on button "Volgende vraag" at bounding box center [423, 184] width 417 height 29
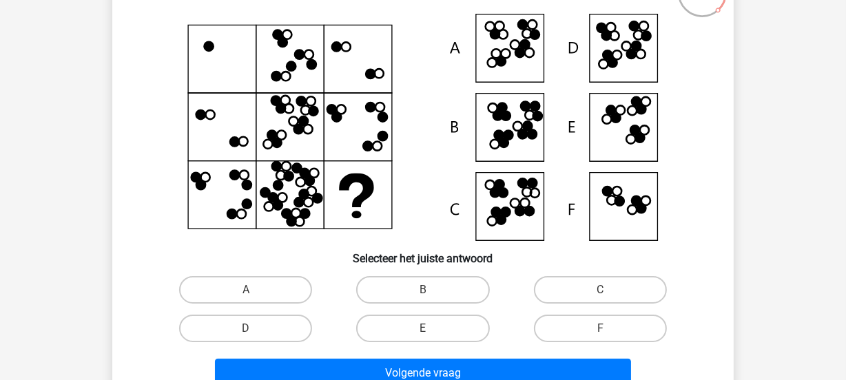
scroll to position [138, 0]
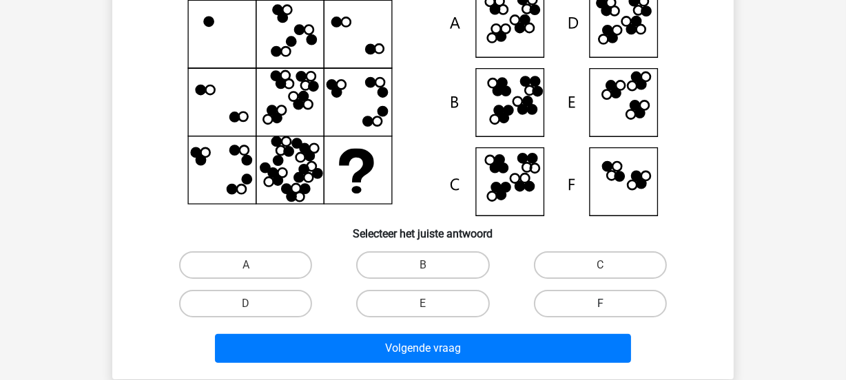
click at [619, 296] on label "F" at bounding box center [600, 304] width 133 height 28
click at [609, 304] on input "F" at bounding box center [604, 308] width 9 height 9
radio input "true"
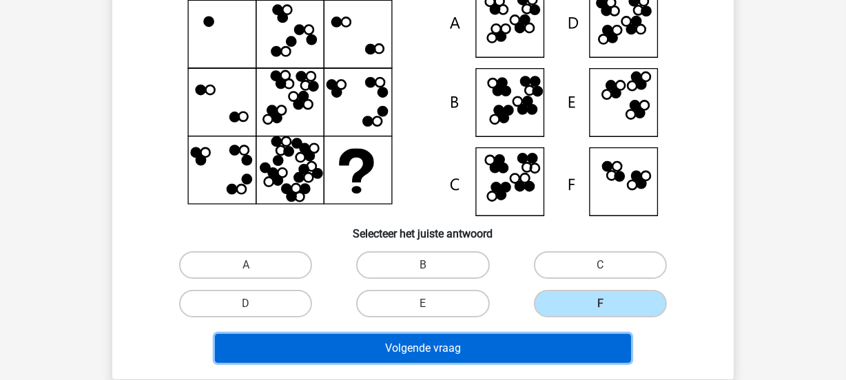
click at [497, 344] on button "Volgende vraag" at bounding box center [423, 348] width 417 height 29
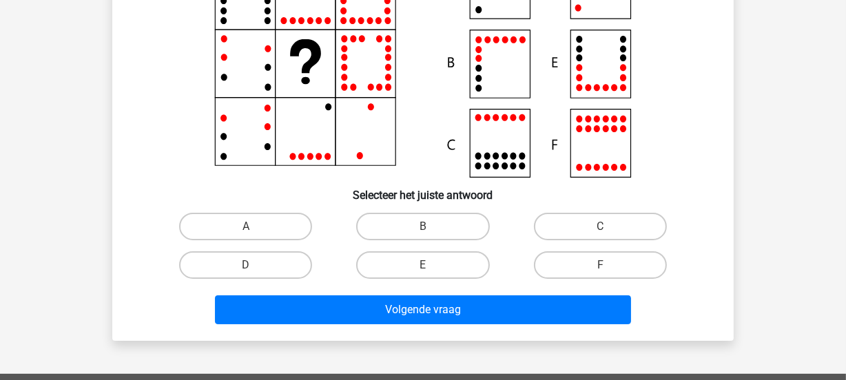
scroll to position [201, 0]
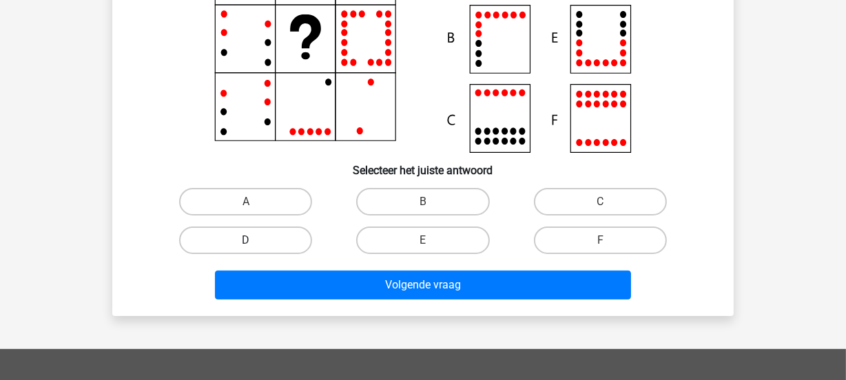
click at [273, 242] on label "D" at bounding box center [245, 241] width 133 height 28
click at [255, 242] on input "D" at bounding box center [250, 244] width 9 height 9
radio input "true"
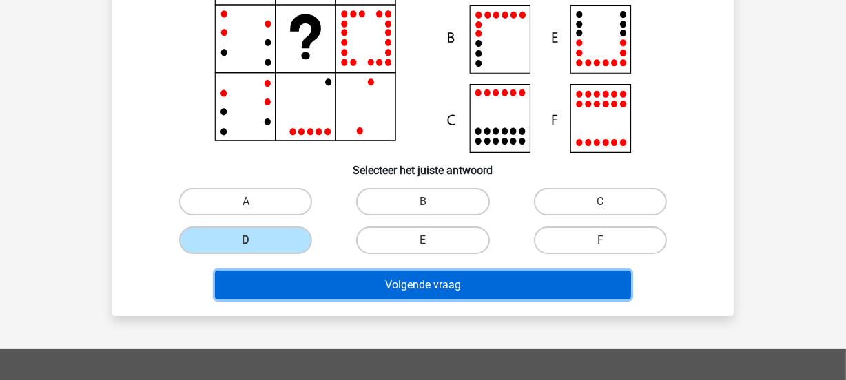
click at [349, 285] on button "Volgende vraag" at bounding box center [423, 285] width 417 height 29
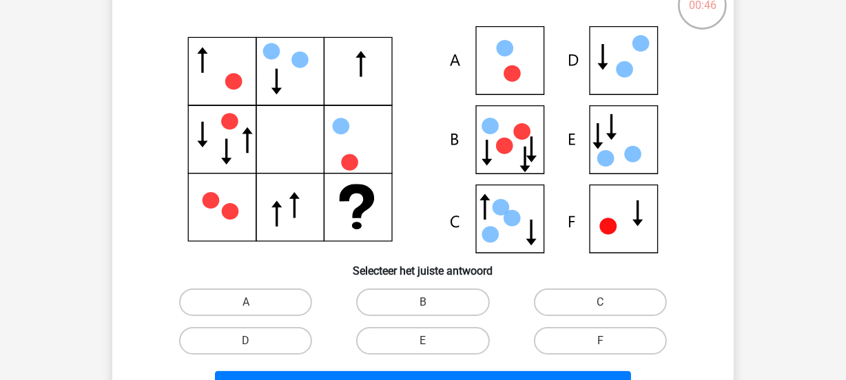
scroll to position [163, 0]
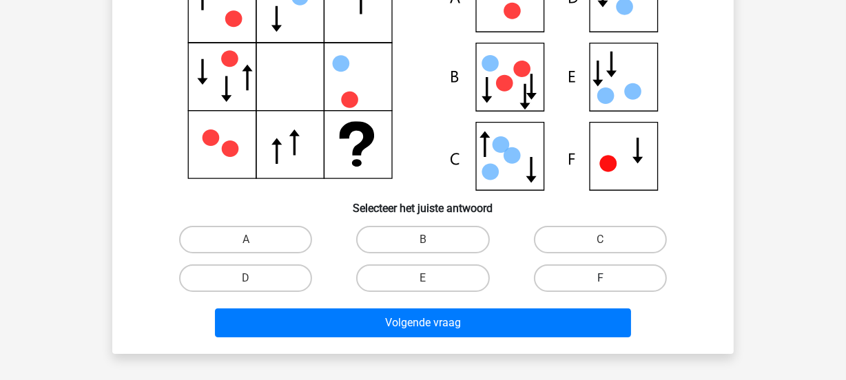
click at [591, 276] on label "F" at bounding box center [600, 279] width 133 height 28
click at [600, 278] on input "F" at bounding box center [604, 282] width 9 height 9
radio input "true"
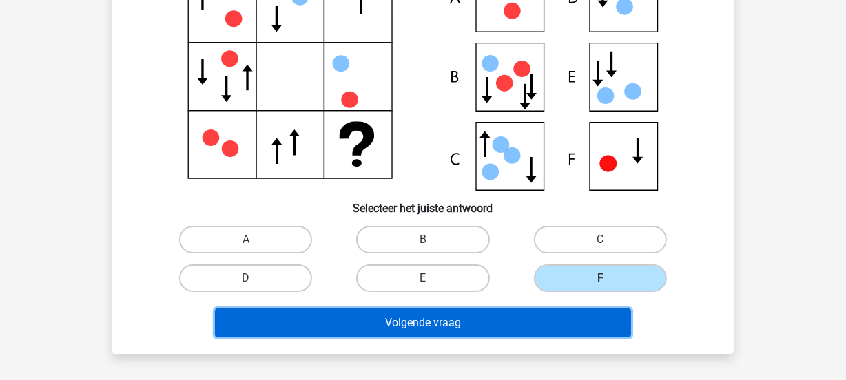
click at [504, 316] on button "Volgende vraag" at bounding box center [423, 323] width 417 height 29
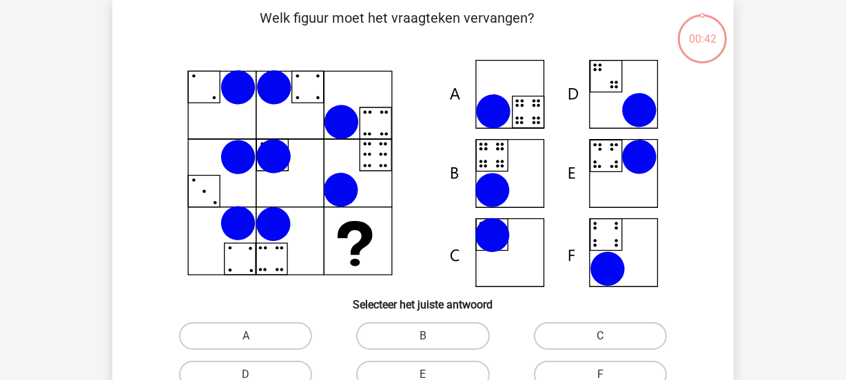
scroll to position [63, 0]
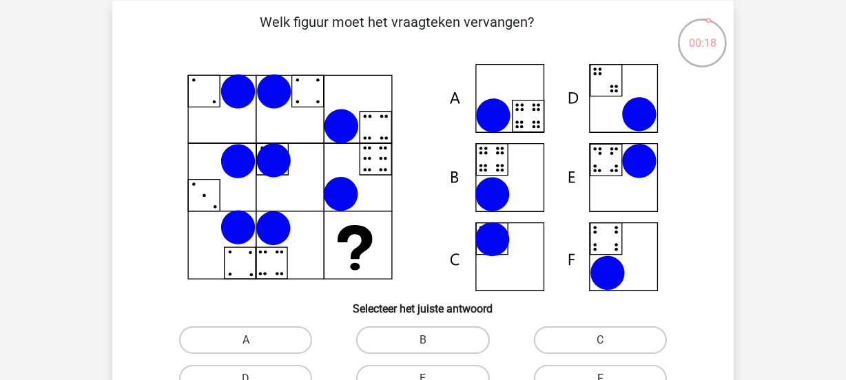
click at [599, 375] on label "F" at bounding box center [600, 379] width 133 height 28
click at [600, 379] on input "F" at bounding box center [604, 383] width 9 height 9
radio input "true"
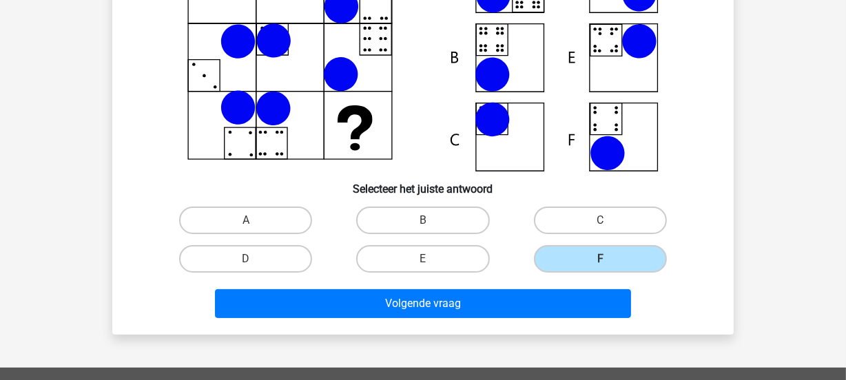
scroll to position [234, 0]
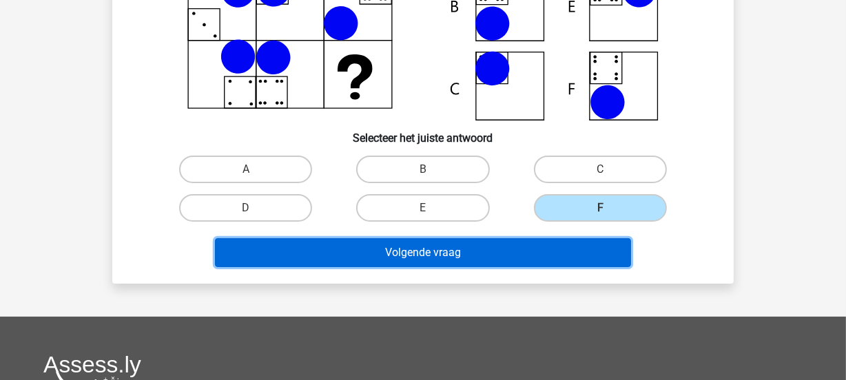
click at [493, 238] on button "Volgende vraag" at bounding box center [423, 252] width 417 height 29
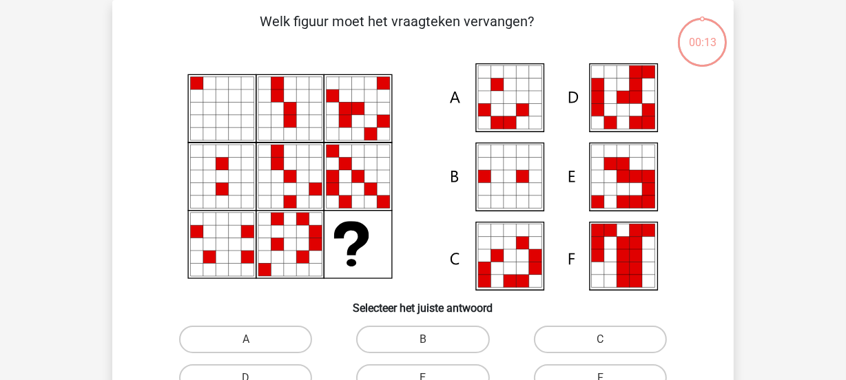
scroll to position [63, 0]
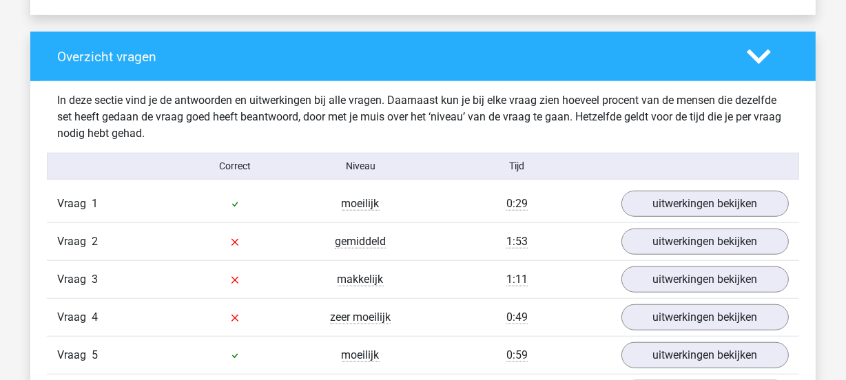
scroll to position [1053, 0]
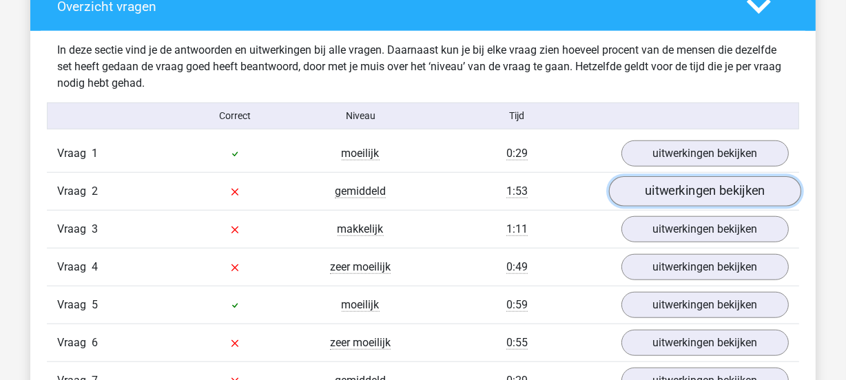
click at [685, 186] on link "uitwerkingen bekijken" at bounding box center [705, 191] width 192 height 30
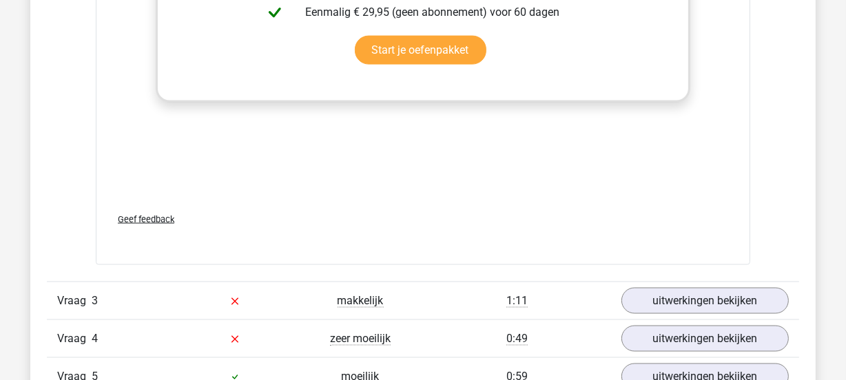
scroll to position [1981, 0]
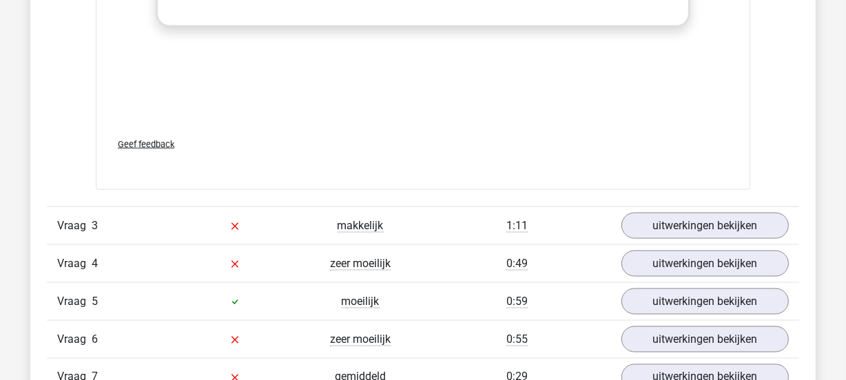
click at [395, 223] on div "makkelijk" at bounding box center [360, 226] width 125 height 17
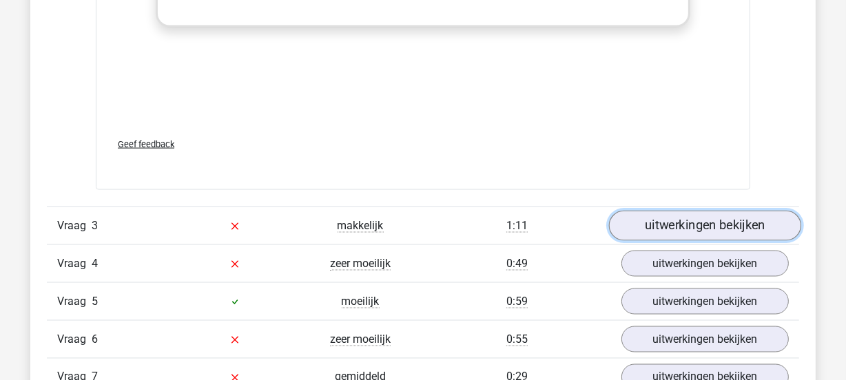
click at [665, 221] on link "uitwerkingen bekijken" at bounding box center [705, 226] width 192 height 30
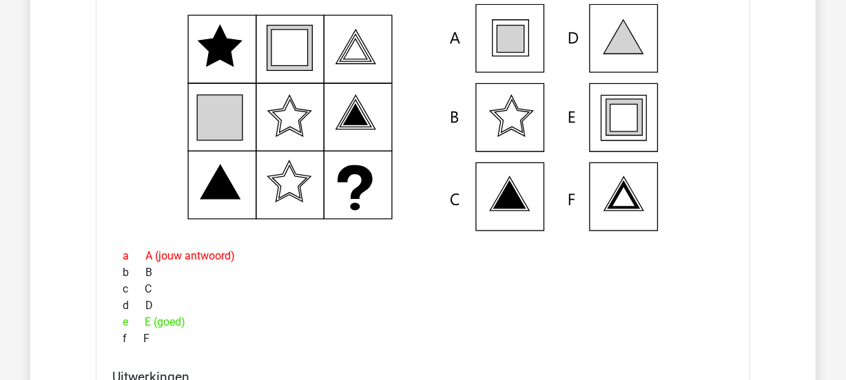
scroll to position [1429, 0]
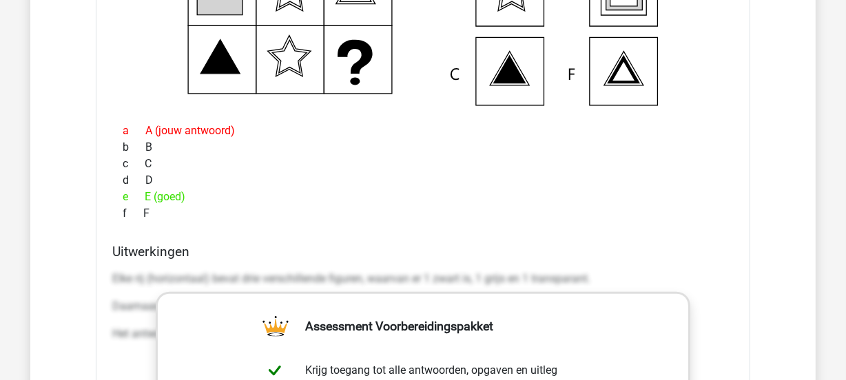
click at [130, 301] on p "Daarnaast neemt het aantal figuren van links naar rechts elke stap met 1 toe." at bounding box center [422, 306] width 621 height 17
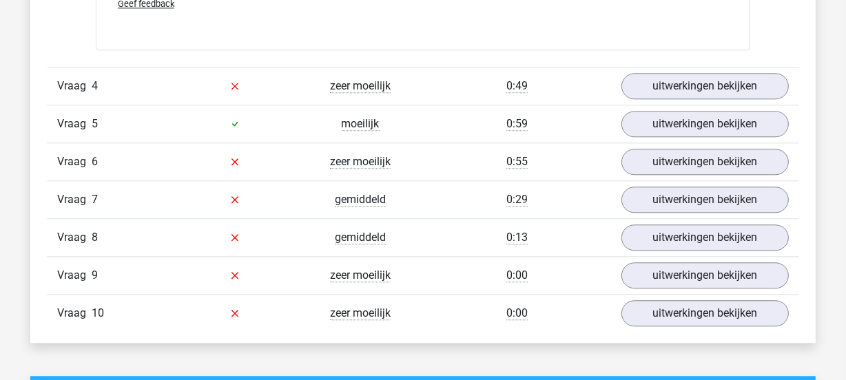
scroll to position [3108, 0]
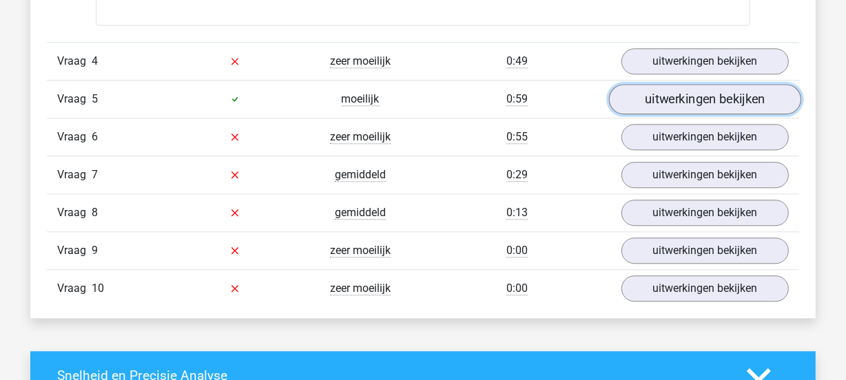
click at [729, 100] on link "uitwerkingen bekijken" at bounding box center [705, 99] width 192 height 30
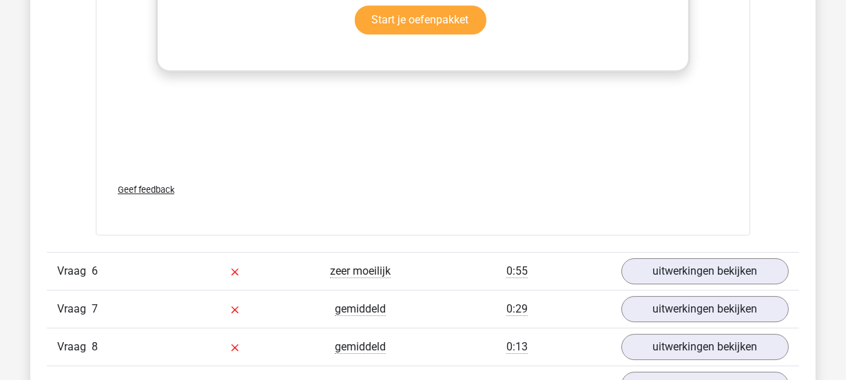
scroll to position [3998, 0]
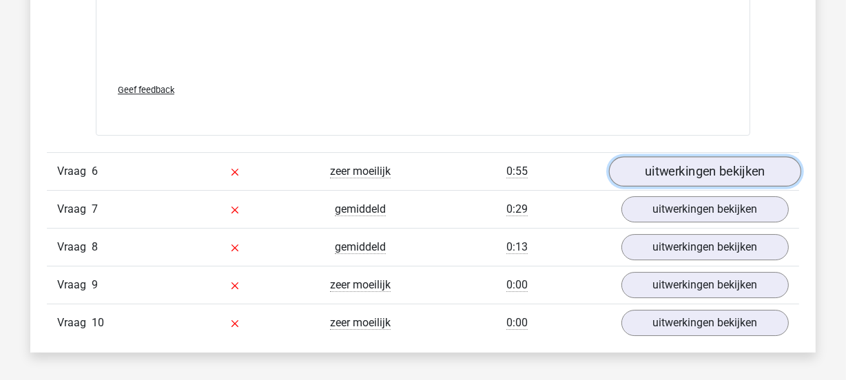
click at [680, 167] on link "uitwerkingen bekijken" at bounding box center [705, 171] width 192 height 30
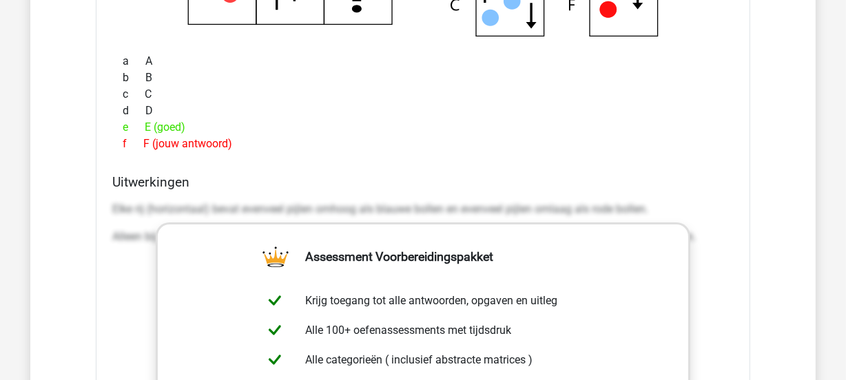
scroll to position [4450, 0]
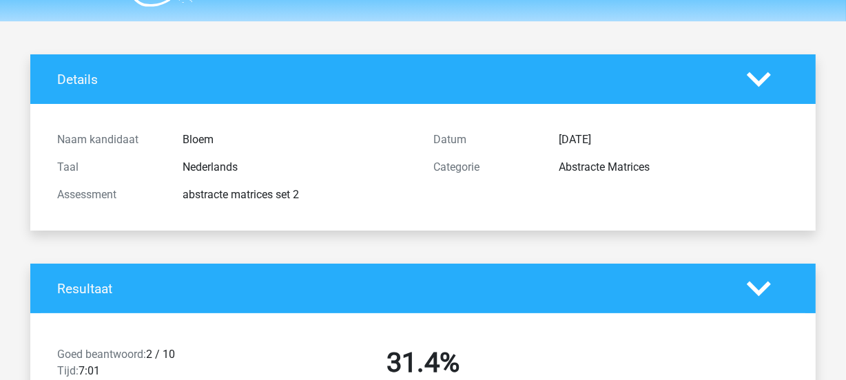
scroll to position [0, 0]
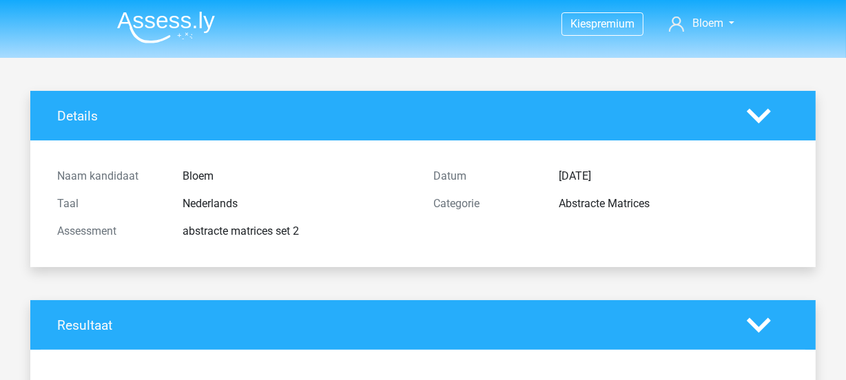
click at [195, 23] on img at bounding box center [166, 27] width 98 height 32
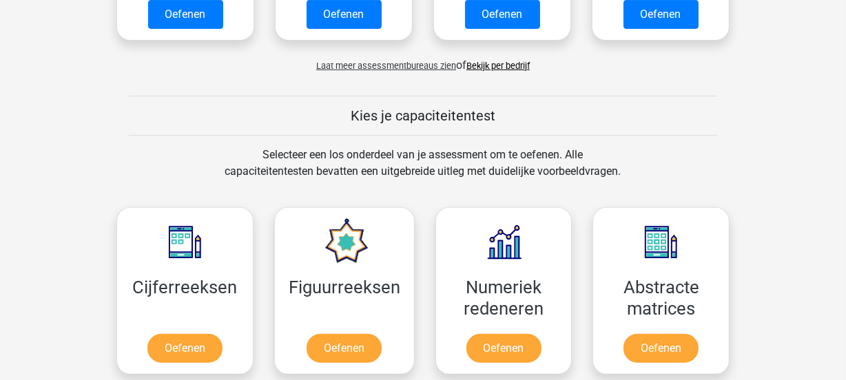
scroll to position [502, 0]
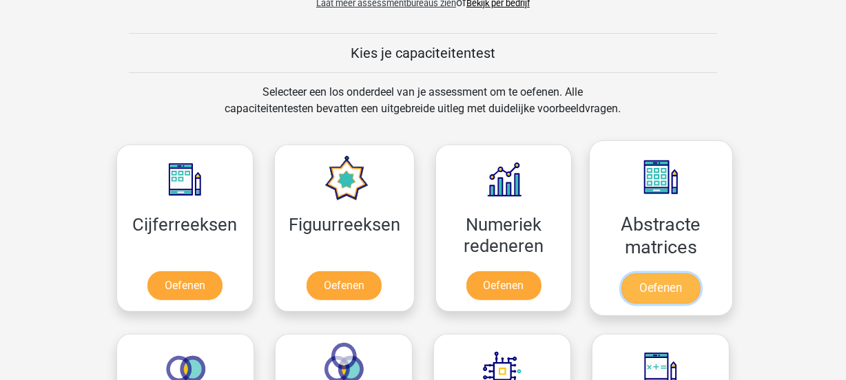
click at [641, 274] on link "Oefenen" at bounding box center [660, 289] width 79 height 30
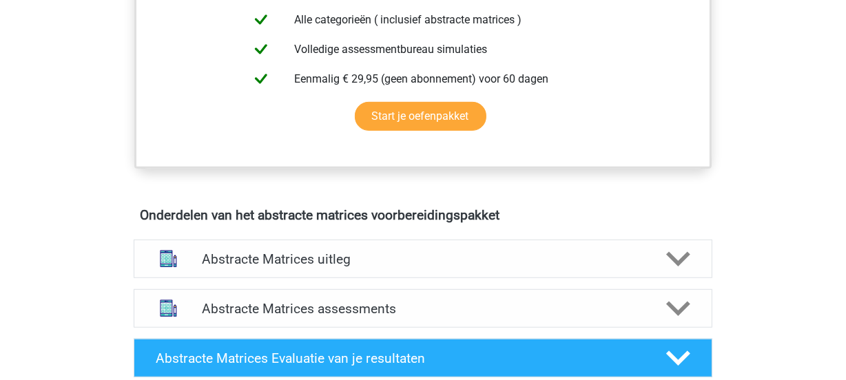
scroll to position [702, 0]
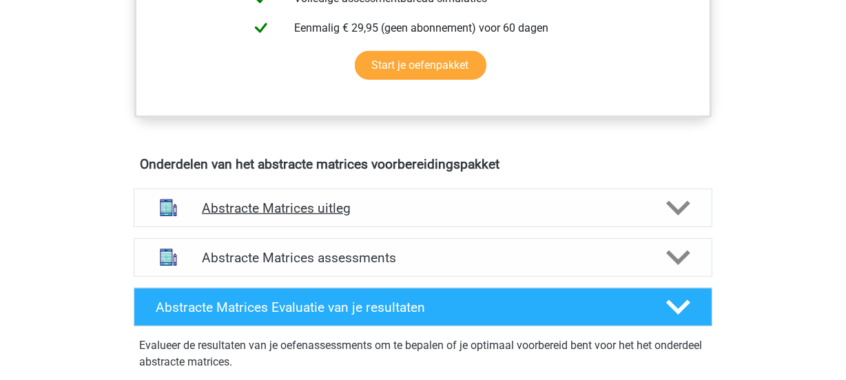
click at [544, 205] on h4 "Abstracte Matrices uitleg" at bounding box center [423, 208] width 442 height 16
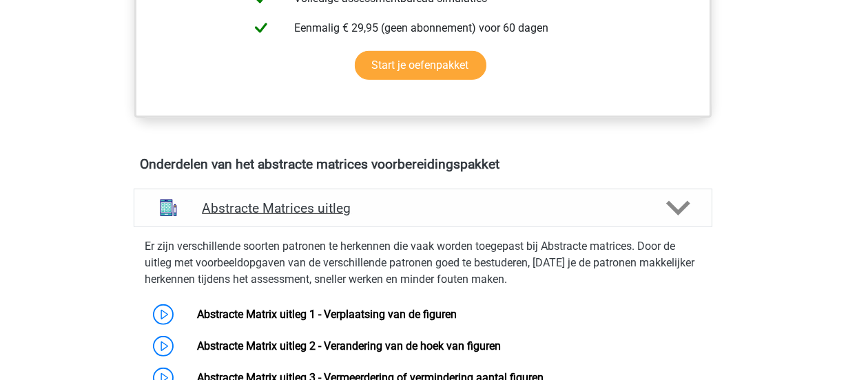
click at [544, 205] on h4 "Abstracte Matrices uitleg" at bounding box center [423, 208] width 442 height 16
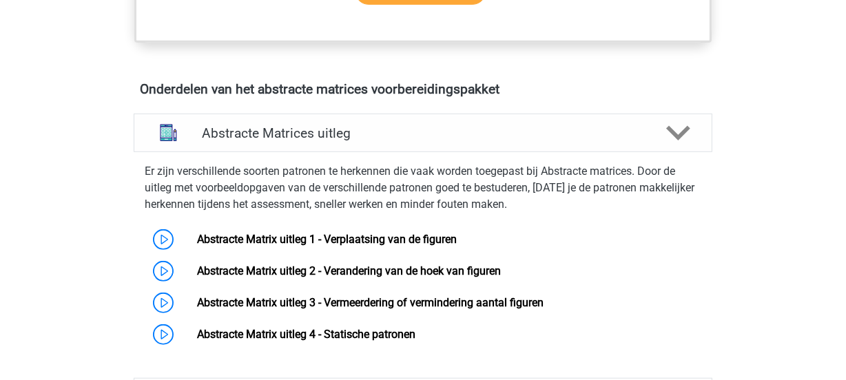
scroll to position [802, 0]
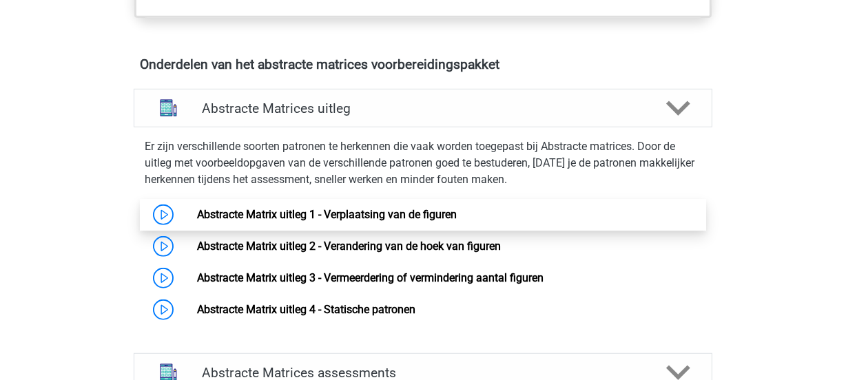
click at [291, 212] on link "Abstracte Matrix uitleg 1 - Verplaatsing van de figuren" at bounding box center [327, 214] width 260 height 13
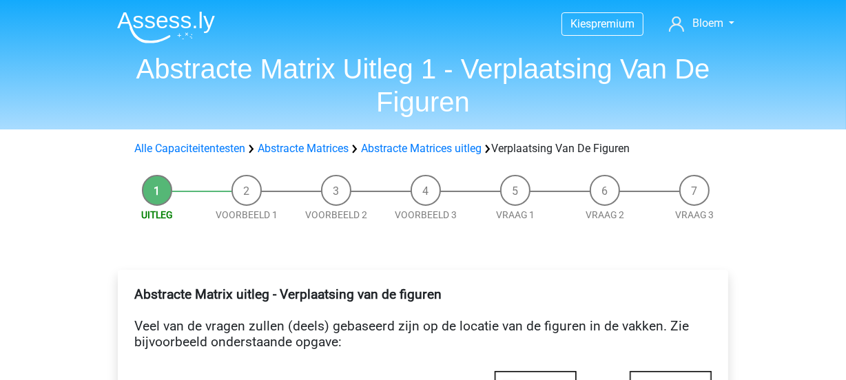
click at [244, 190] on li "Voorbeeld 1" at bounding box center [247, 199] width 90 height 48
click at [252, 191] on li "Voorbeeld 1" at bounding box center [247, 199] width 90 height 48
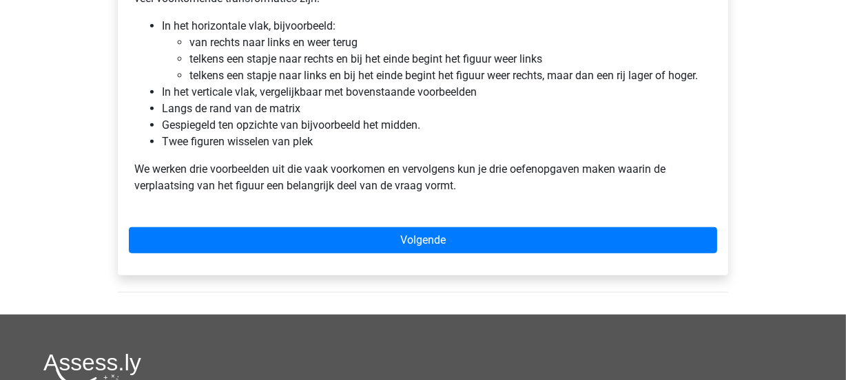
scroll to position [1027, 0]
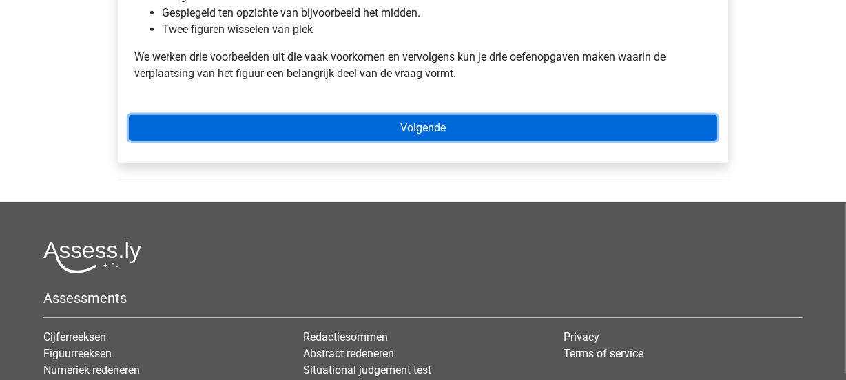
click at [533, 125] on link "Volgende" at bounding box center [423, 128] width 588 height 26
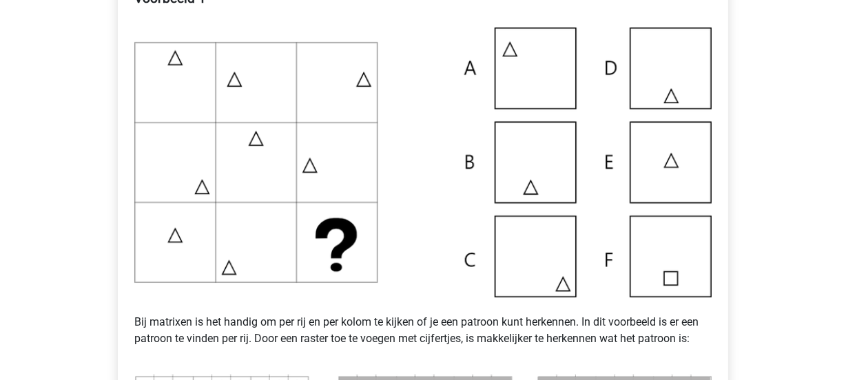
scroll to position [289, 0]
